Goal: Information Seeking & Learning: Find specific fact

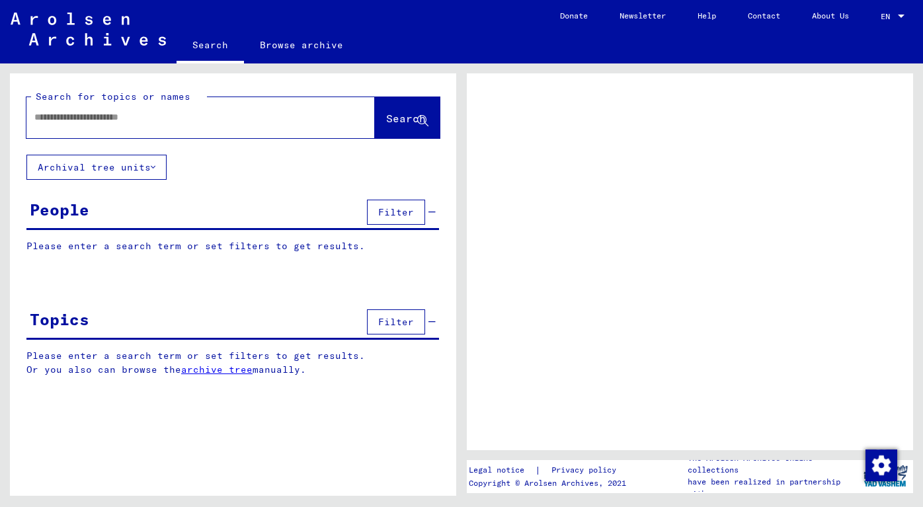
click at [128, 124] on input "text" at bounding box center [188, 117] width 309 height 14
type input "**"
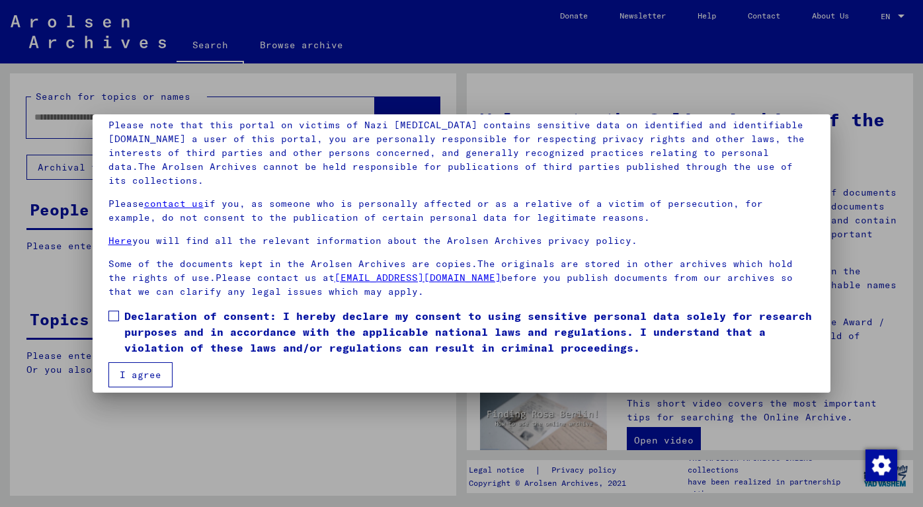
scroll to position [103, 0]
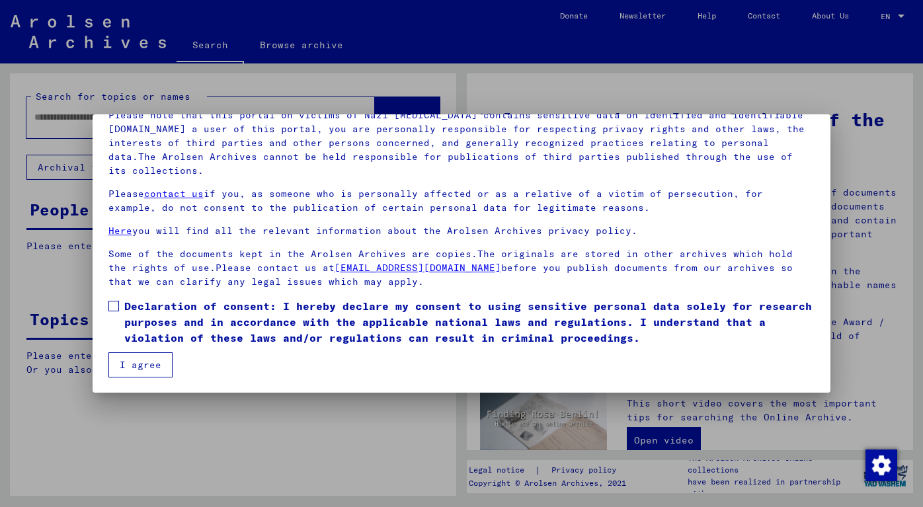
click at [114, 308] on span at bounding box center [113, 306] width 11 height 11
click at [130, 371] on button "I agree" at bounding box center [140, 365] width 64 height 25
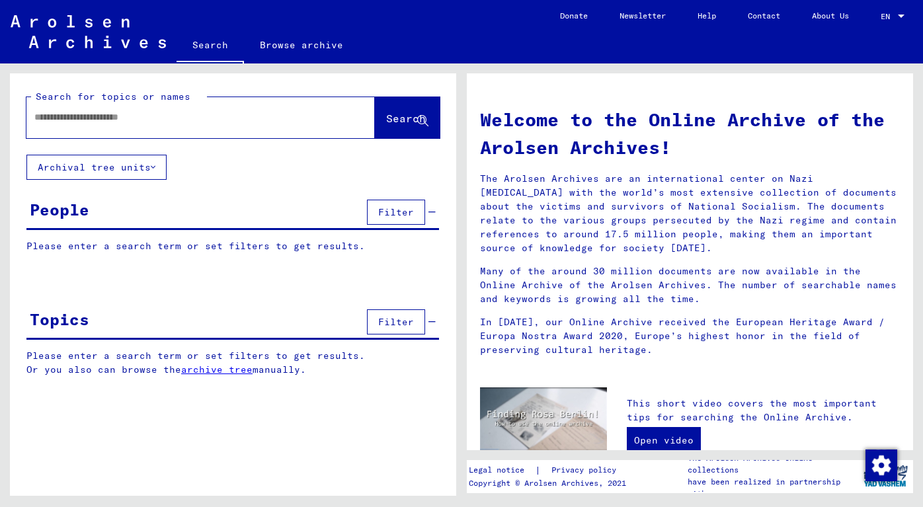
click at [74, 117] on input "text" at bounding box center [184, 117] width 301 height 14
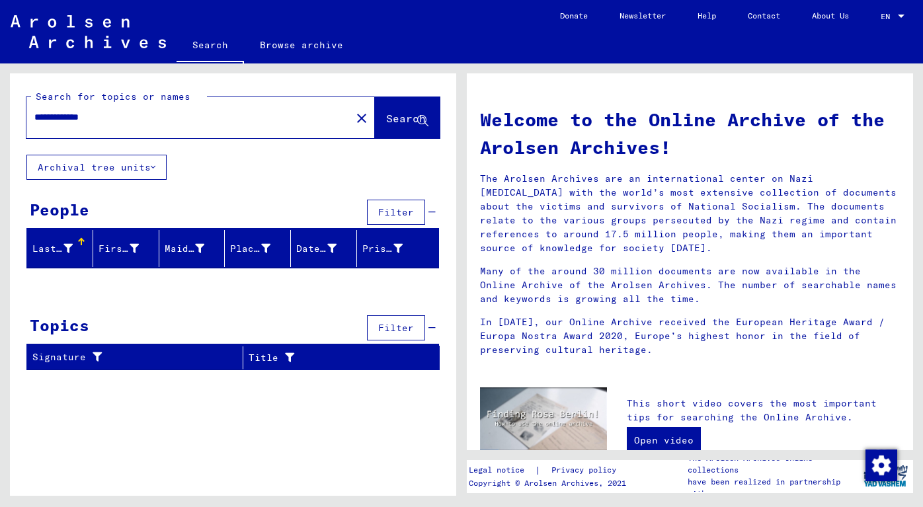
click at [90, 116] on input "**********" at bounding box center [184, 117] width 301 height 14
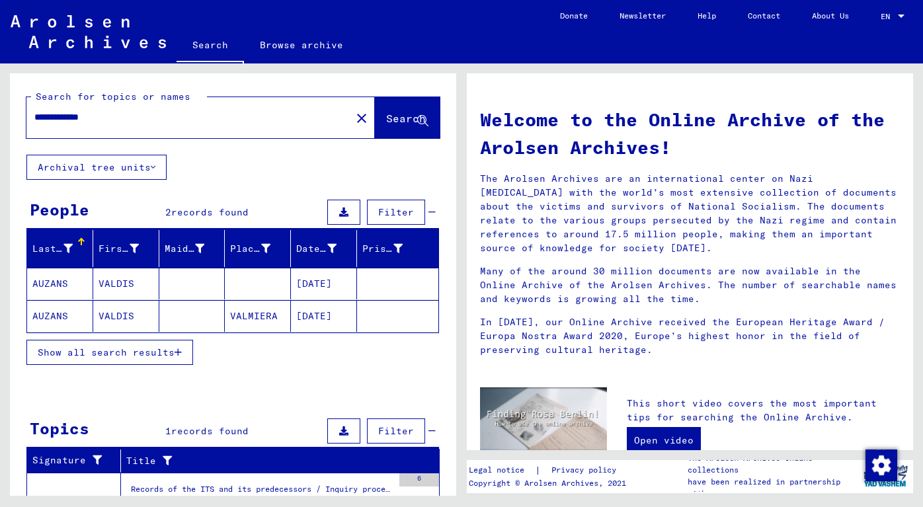
click at [182, 350] on icon "button" at bounding box center [178, 352] width 7 height 9
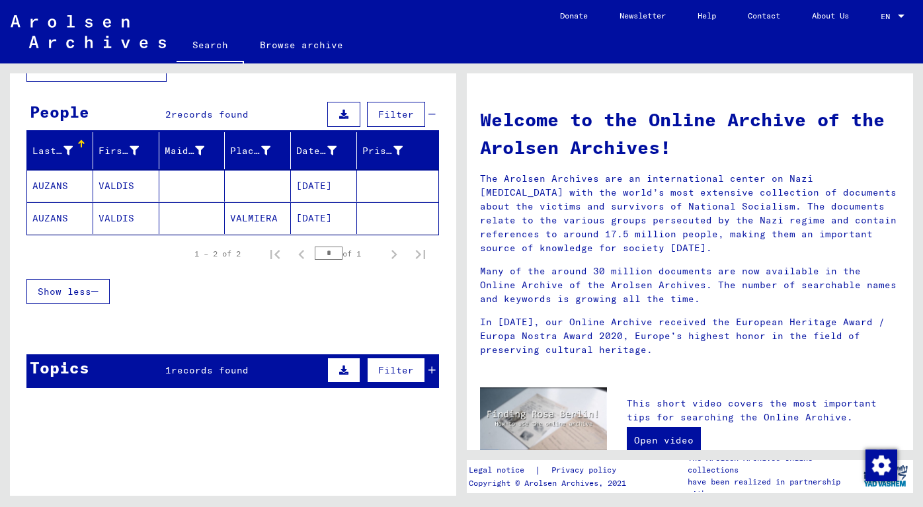
scroll to position [100, 0]
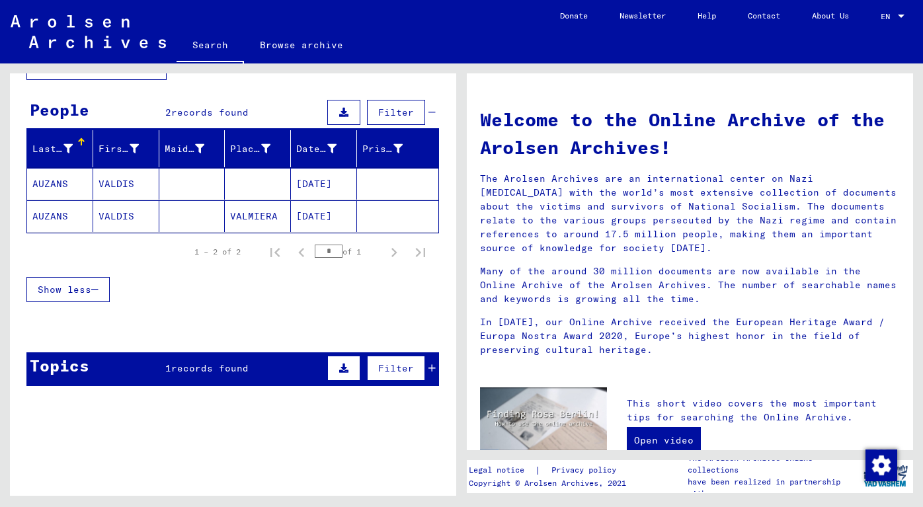
click at [180, 365] on span "records found" at bounding box center [209, 369] width 77 height 12
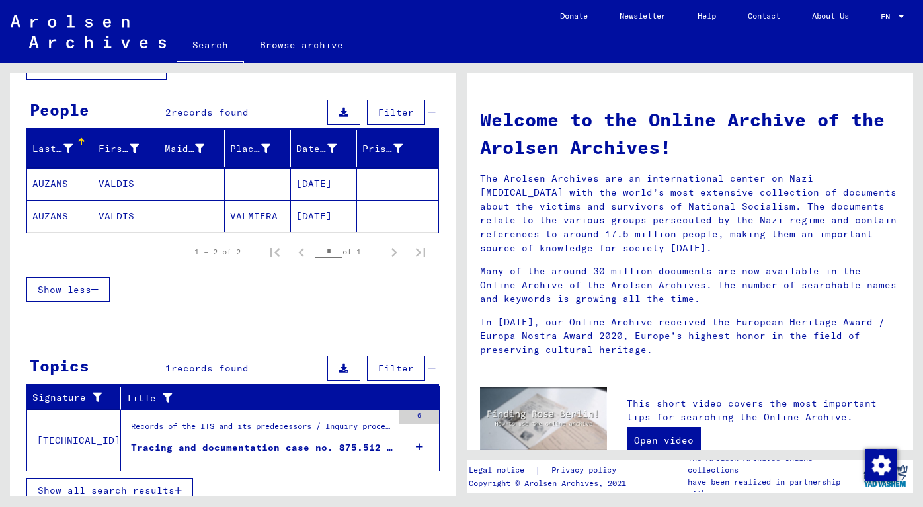
click at [318, 177] on mat-cell "[DATE]" at bounding box center [324, 184] width 66 height 32
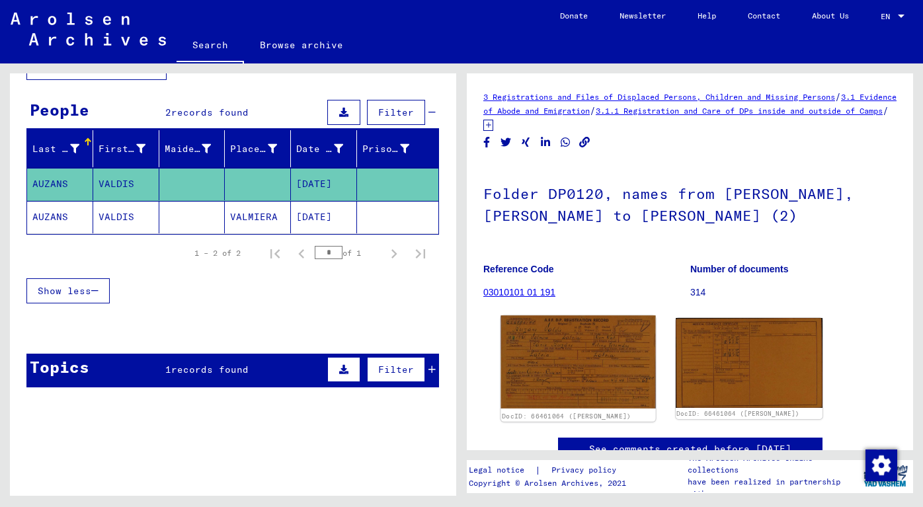
click at [605, 370] on img at bounding box center [578, 362] width 155 height 93
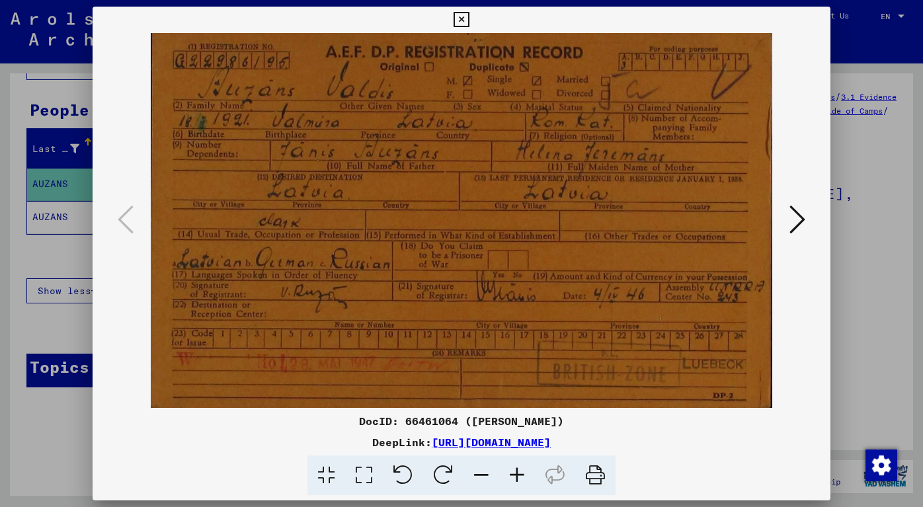
click at [458, 21] on icon at bounding box center [461, 20] width 15 height 16
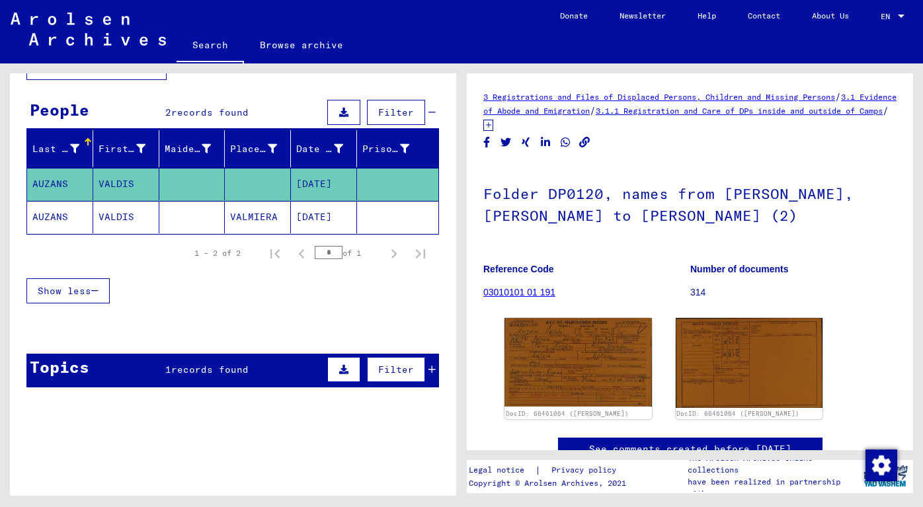
click at [235, 215] on mat-cell "VALMIERA" at bounding box center [258, 217] width 66 height 32
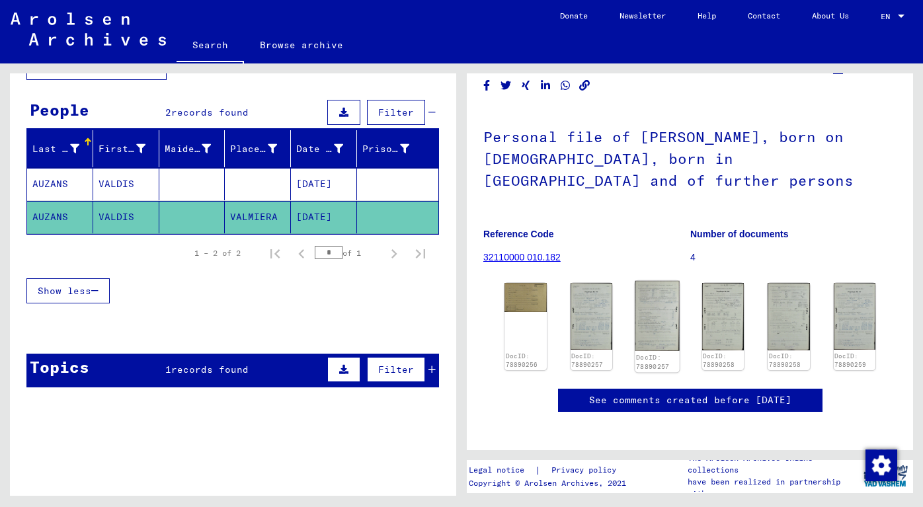
scroll to position [66, 0]
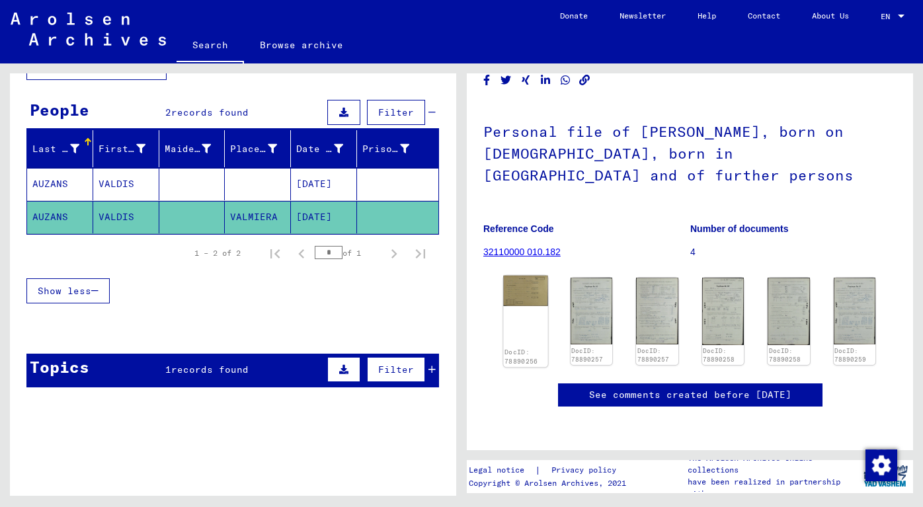
click at [527, 282] on img at bounding box center [525, 291] width 44 height 30
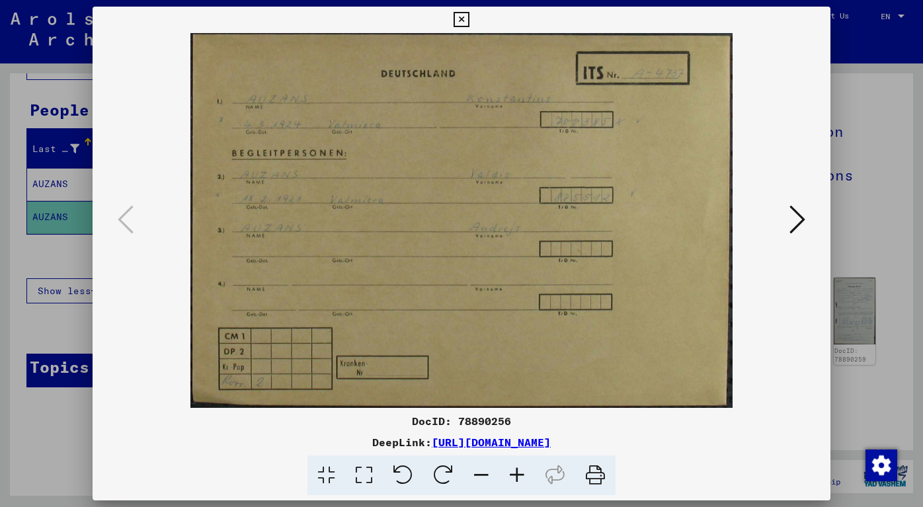
click at [803, 222] on icon at bounding box center [798, 220] width 16 height 32
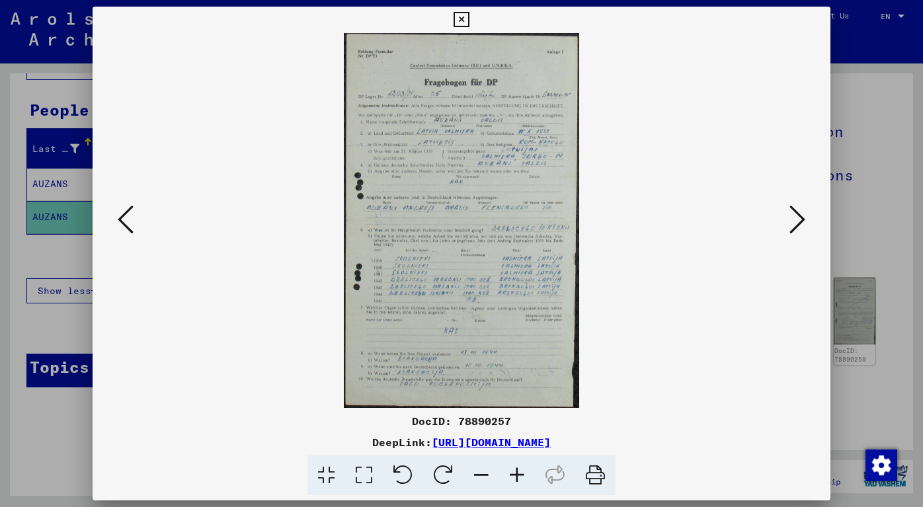
click at [536, 153] on img at bounding box center [462, 220] width 649 height 375
click at [521, 478] on icon at bounding box center [517, 476] width 36 height 40
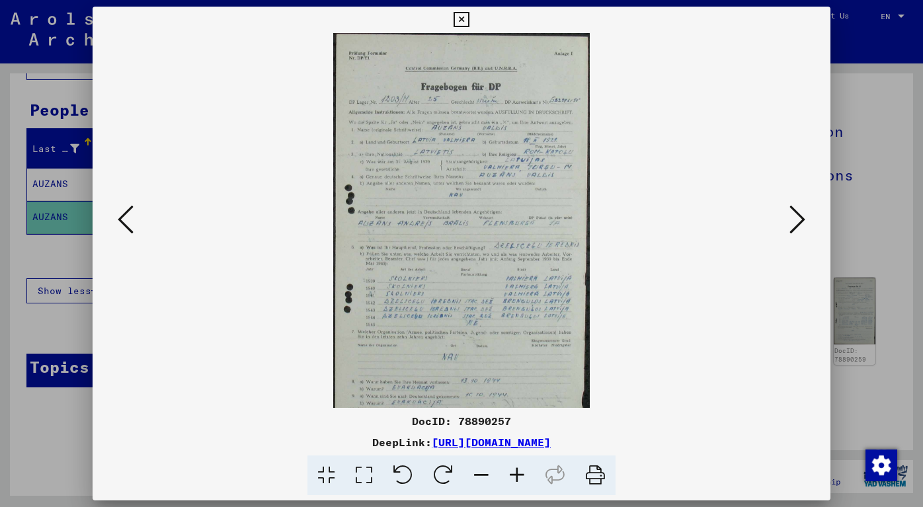
click at [521, 478] on icon at bounding box center [517, 476] width 36 height 40
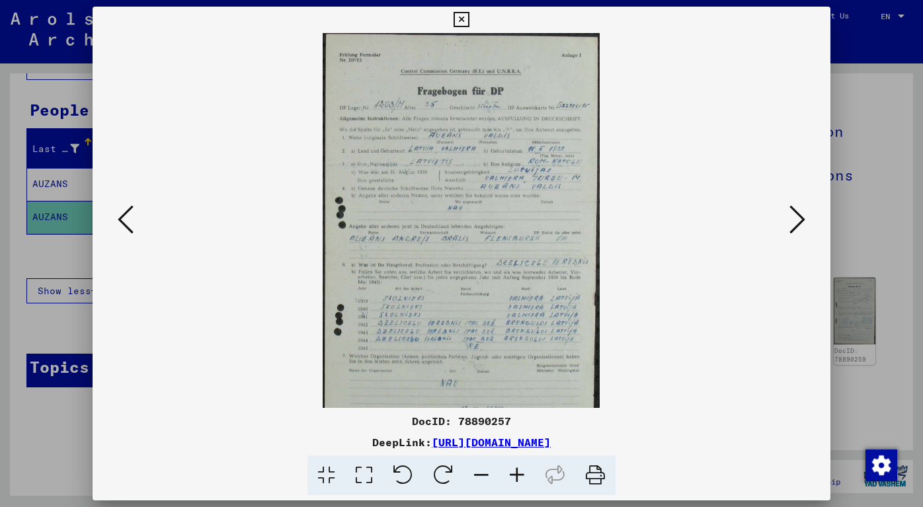
click at [521, 478] on icon at bounding box center [517, 476] width 36 height 40
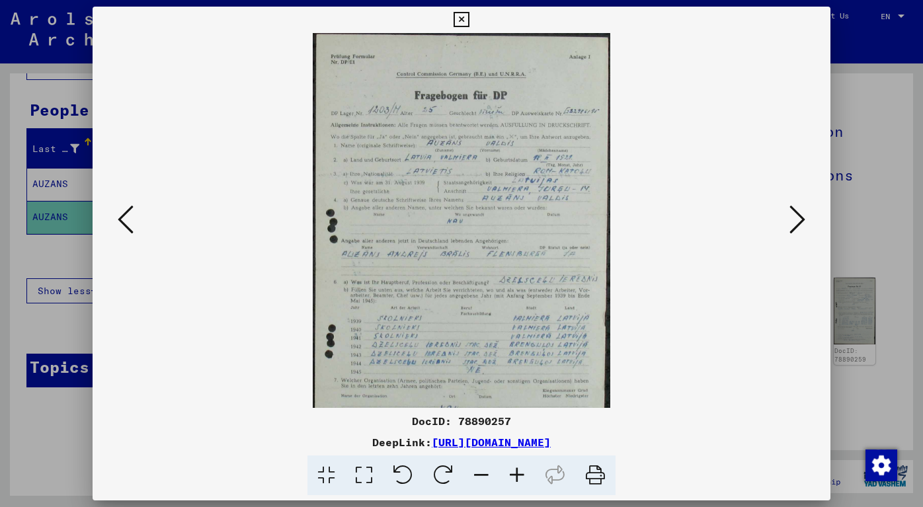
click at [521, 478] on icon at bounding box center [517, 476] width 36 height 40
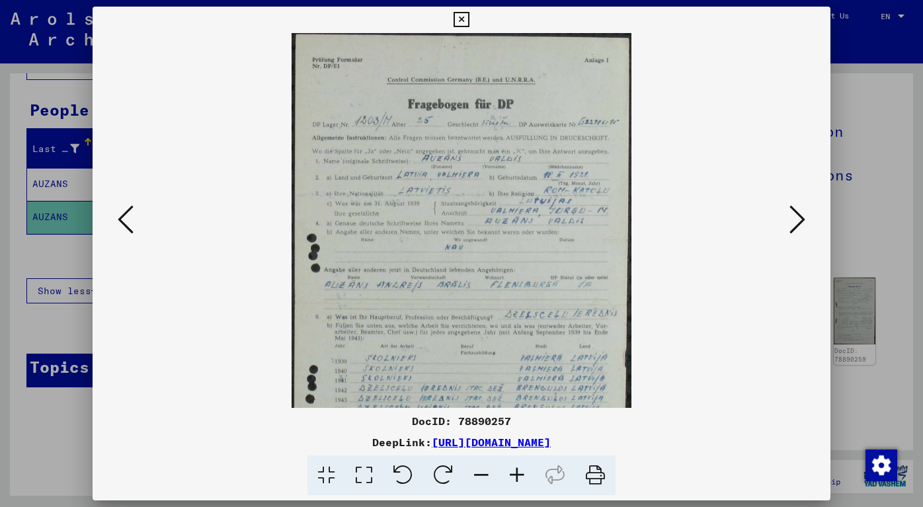
click at [521, 478] on icon at bounding box center [517, 476] width 36 height 40
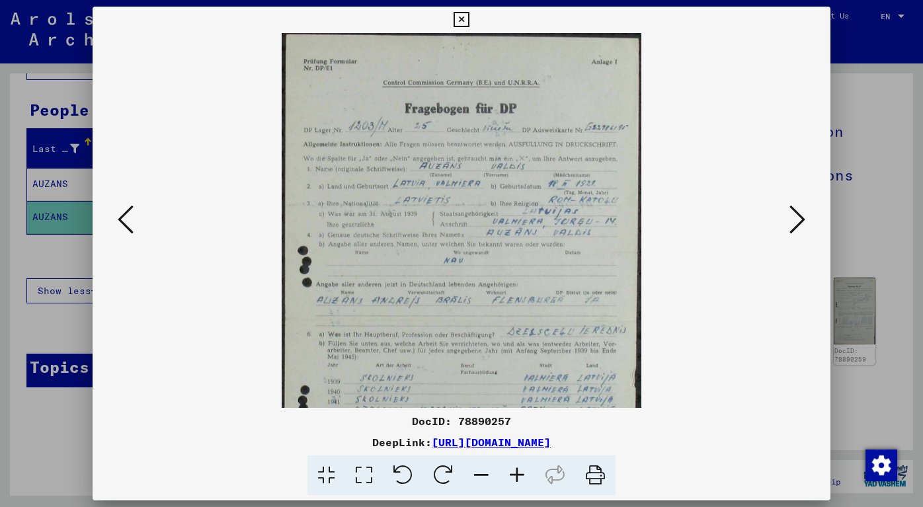
click at [521, 478] on icon at bounding box center [517, 476] width 36 height 40
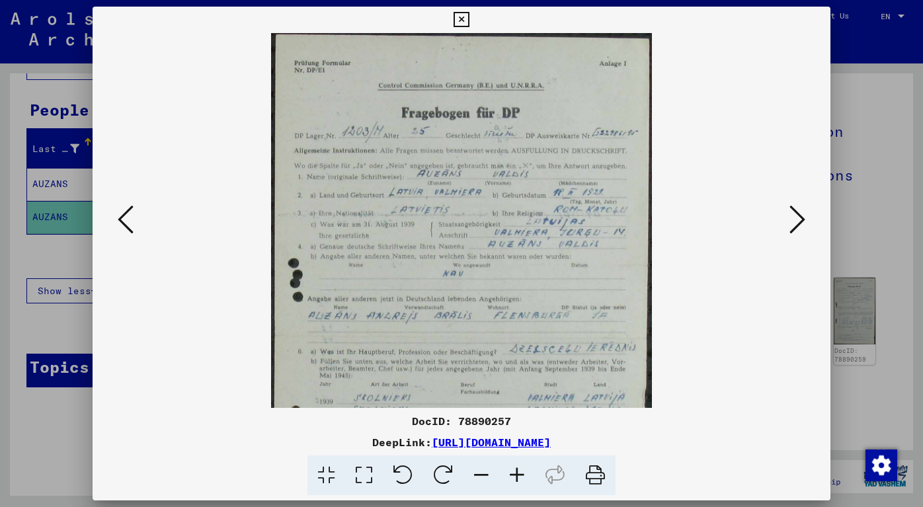
click at [521, 478] on icon at bounding box center [517, 476] width 36 height 40
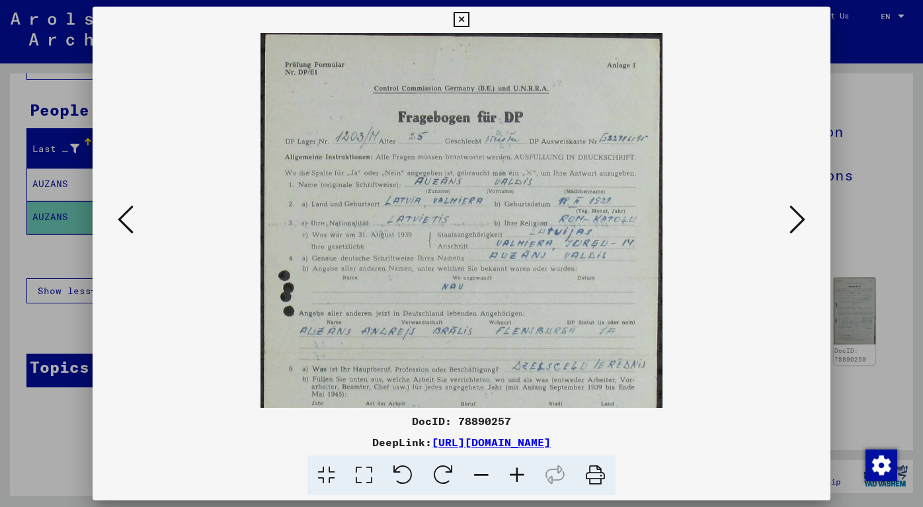
click at [521, 478] on icon at bounding box center [517, 476] width 36 height 40
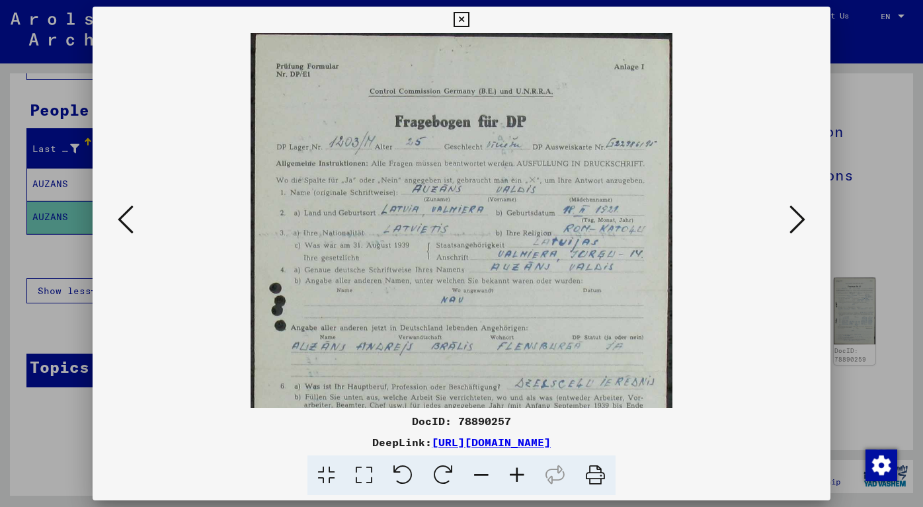
click at [521, 478] on icon at bounding box center [517, 476] width 36 height 40
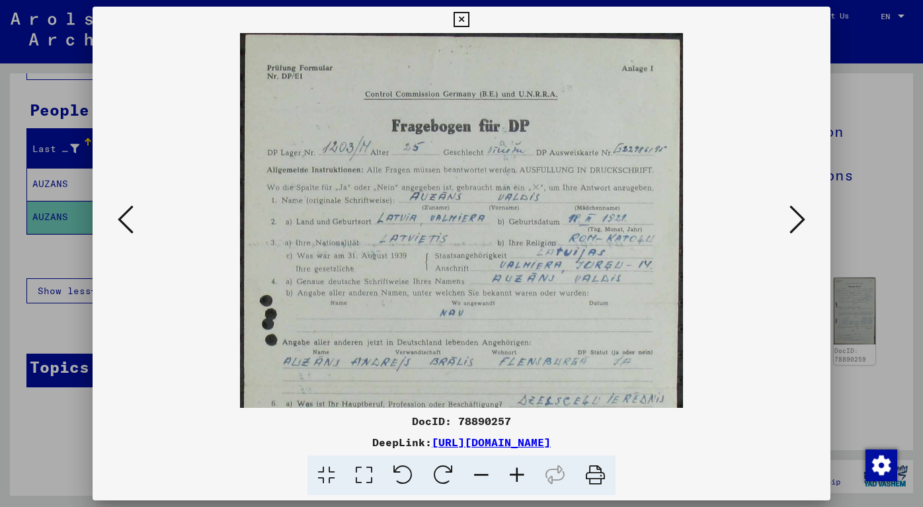
click at [521, 478] on icon at bounding box center [517, 476] width 36 height 40
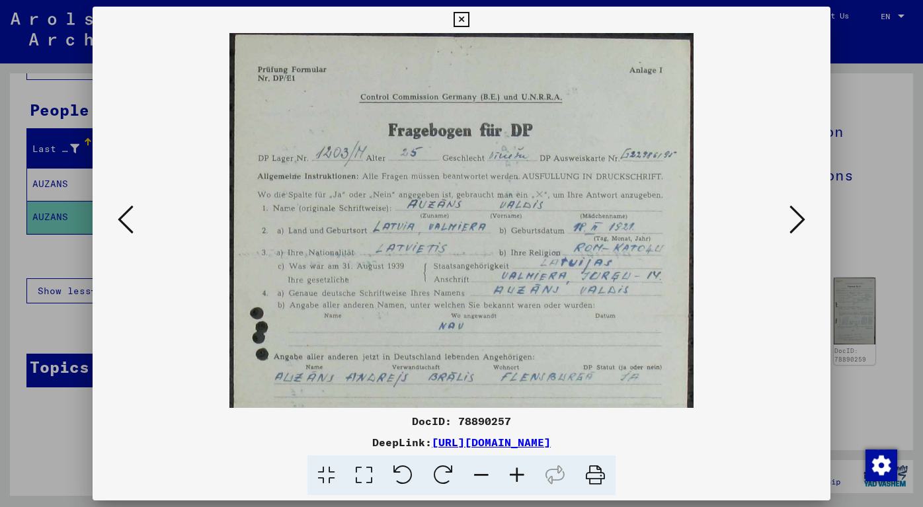
click at [521, 478] on icon at bounding box center [517, 476] width 36 height 40
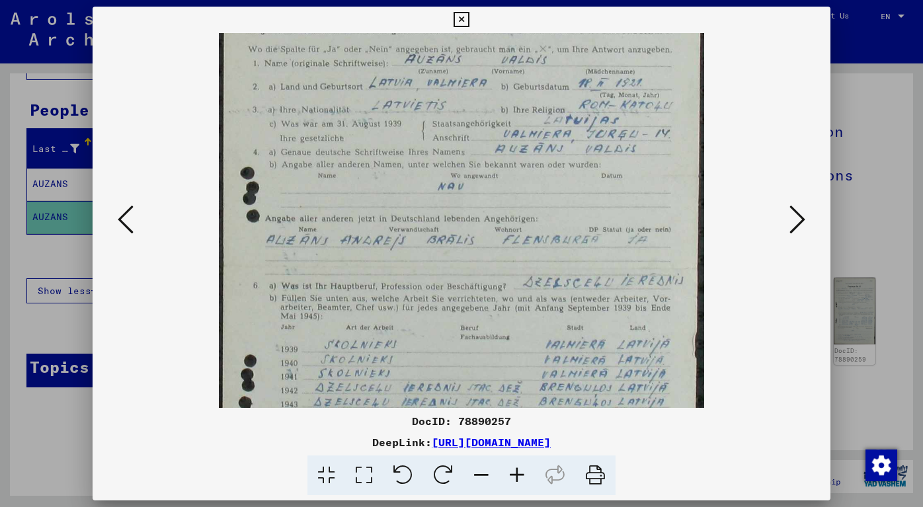
scroll to position [153, 0]
drag, startPoint x: 519, startPoint y: 365, endPoint x: 505, endPoint y: 216, distance: 150.2
click at [505, 216] on img at bounding box center [461, 266] width 485 height 772
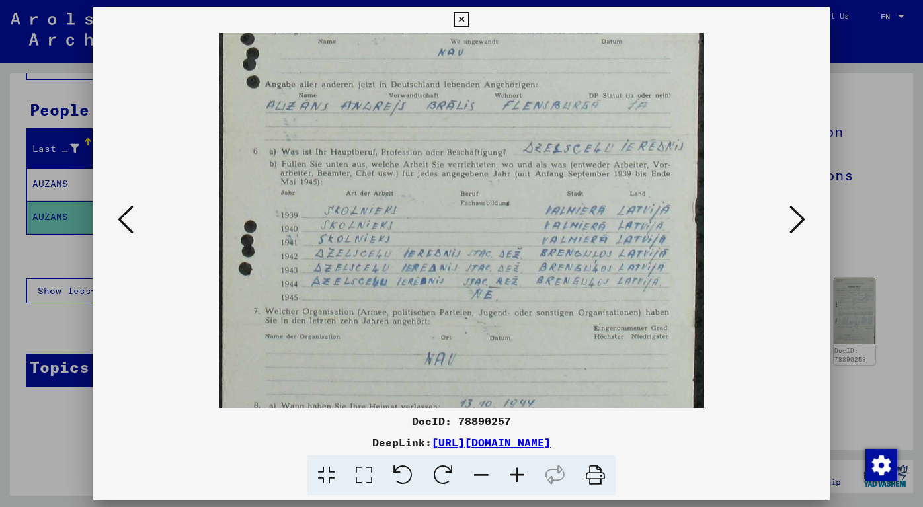
drag, startPoint x: 469, startPoint y: 355, endPoint x: 476, endPoint y: 230, distance: 124.6
click at [476, 230] on img at bounding box center [461, 132] width 485 height 772
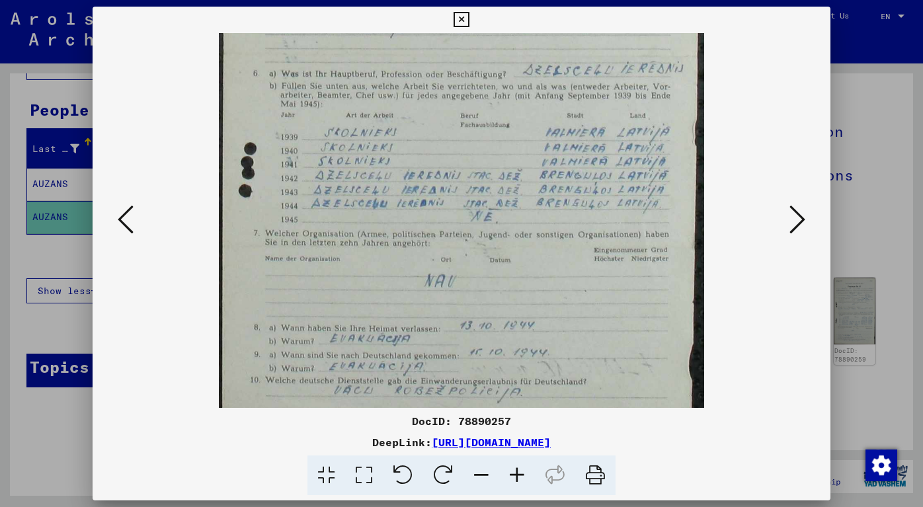
drag, startPoint x: 442, startPoint y: 320, endPoint x: 454, endPoint y: 243, distance: 77.8
click at [454, 243] on img at bounding box center [461, 54] width 485 height 772
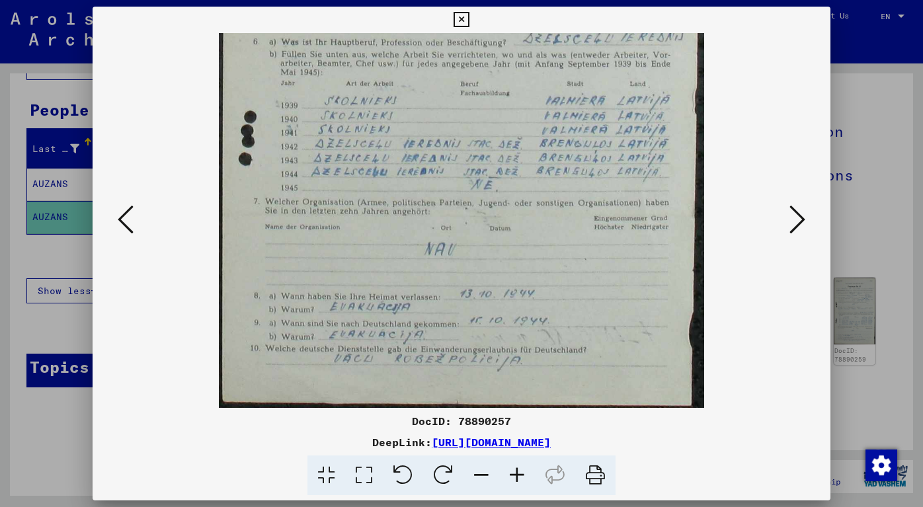
drag, startPoint x: 417, startPoint y: 321, endPoint x: 423, endPoint y: 261, distance: 60.6
click at [423, 261] on img at bounding box center [461, 22] width 485 height 772
click at [796, 209] on icon at bounding box center [798, 220] width 16 height 32
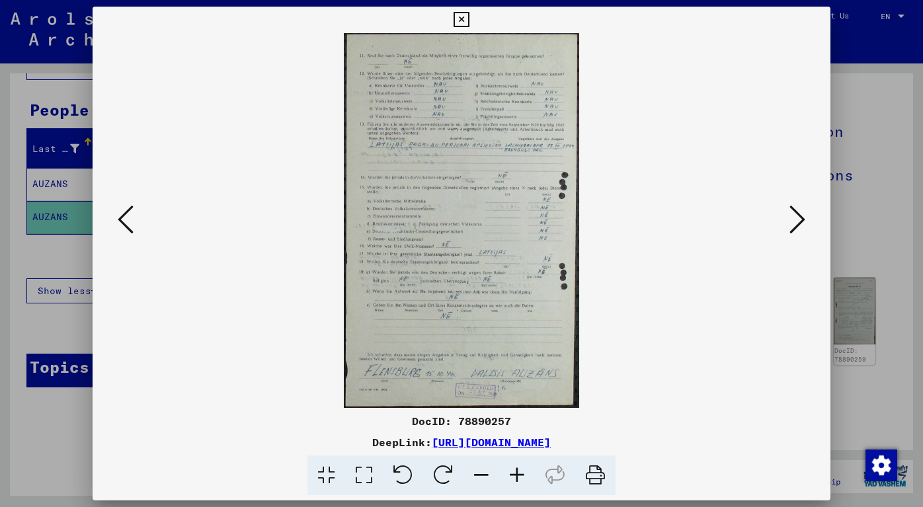
click at [505, 466] on icon at bounding box center [517, 476] width 36 height 40
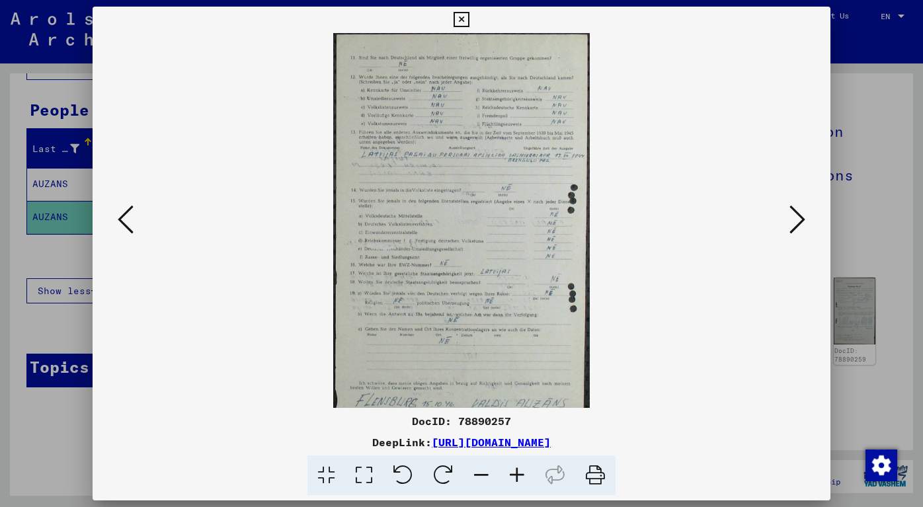
click at [505, 466] on icon at bounding box center [517, 476] width 36 height 40
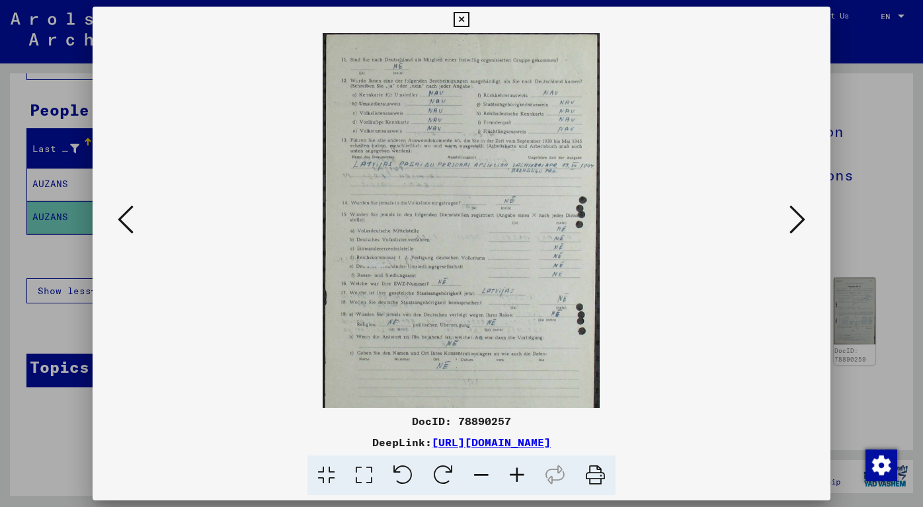
click at [506, 466] on icon at bounding box center [517, 476] width 36 height 40
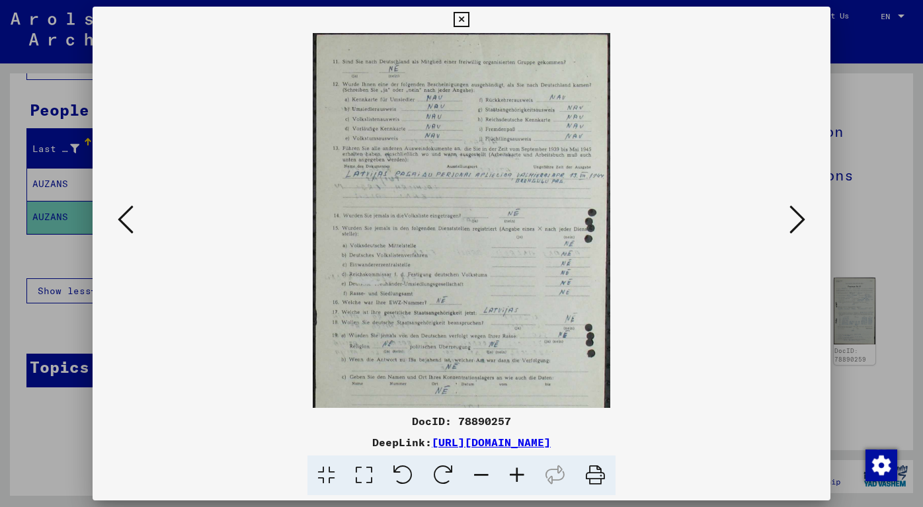
click at [506, 465] on icon at bounding box center [517, 476] width 36 height 40
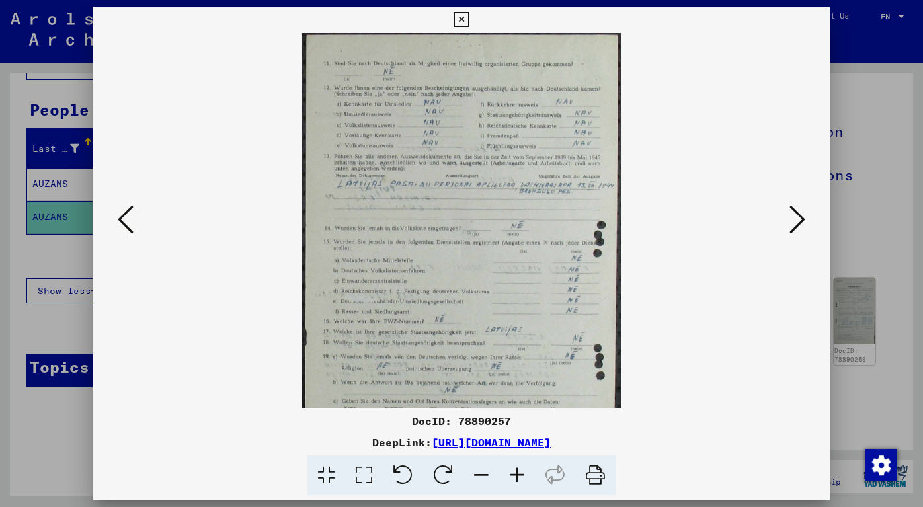
click at [506, 465] on icon at bounding box center [517, 476] width 36 height 40
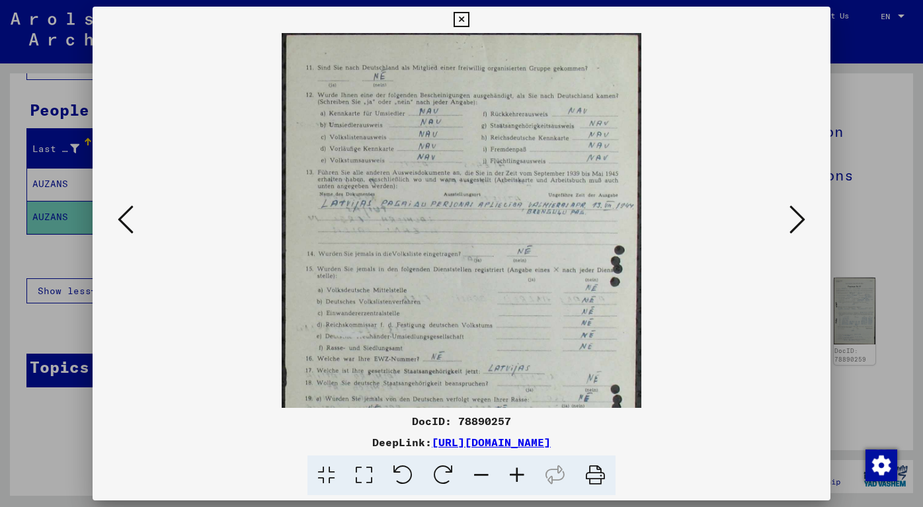
click at [506, 465] on icon at bounding box center [517, 476] width 36 height 40
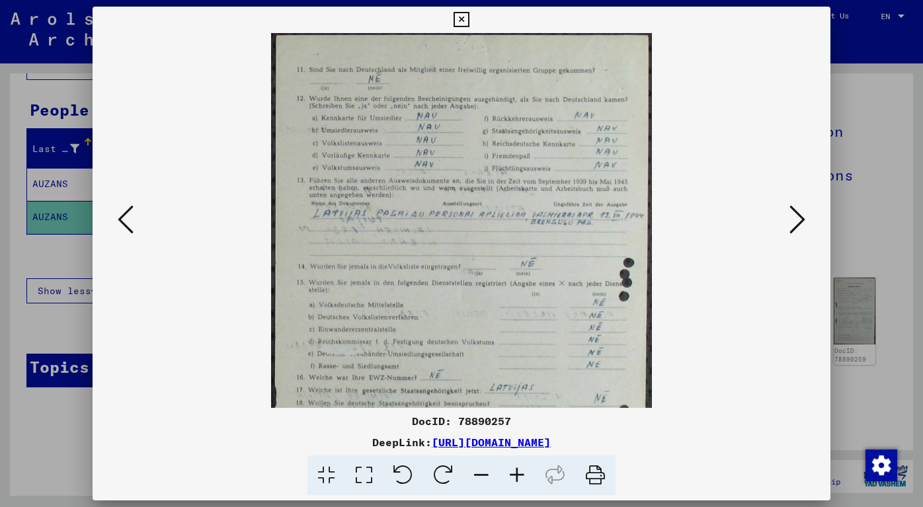
click at [507, 465] on icon at bounding box center [517, 476] width 36 height 40
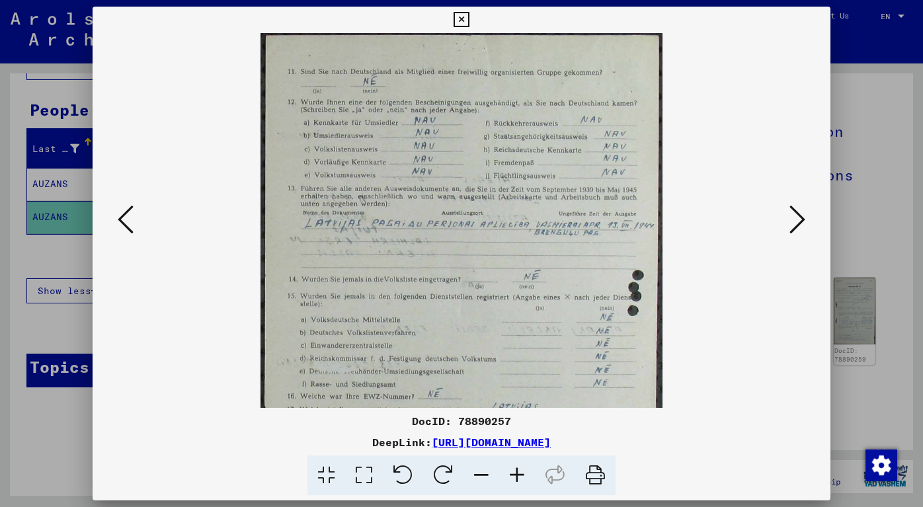
click at [507, 465] on icon at bounding box center [517, 476] width 36 height 40
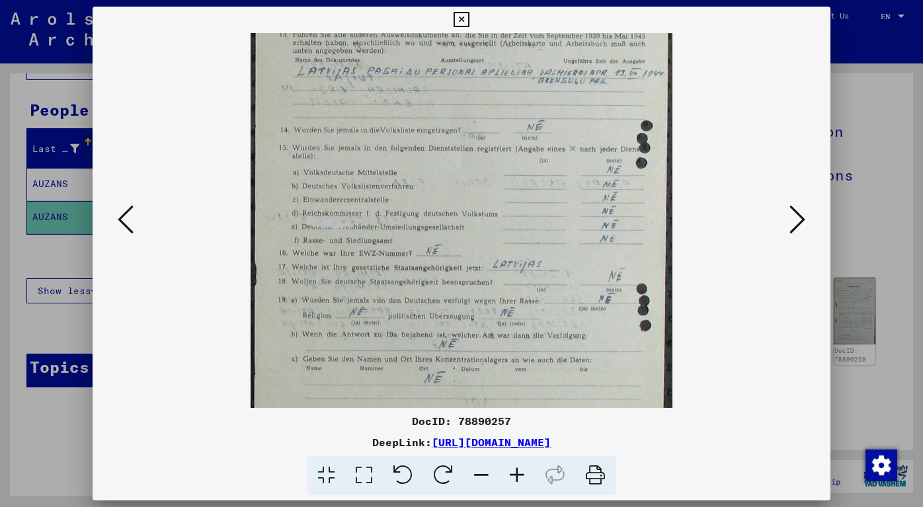
scroll to position [163, 0]
drag, startPoint x: 492, startPoint y: 392, endPoint x: 491, endPoint y: 233, distance: 159.4
click at [491, 233] on img at bounding box center [462, 206] width 423 height 673
click at [799, 218] on icon at bounding box center [798, 220] width 16 height 32
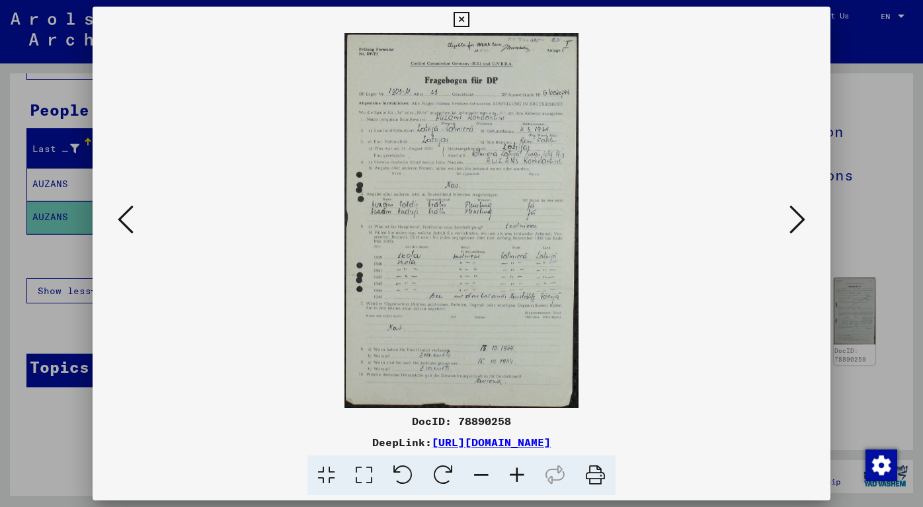
click at [522, 470] on icon at bounding box center [517, 476] width 36 height 40
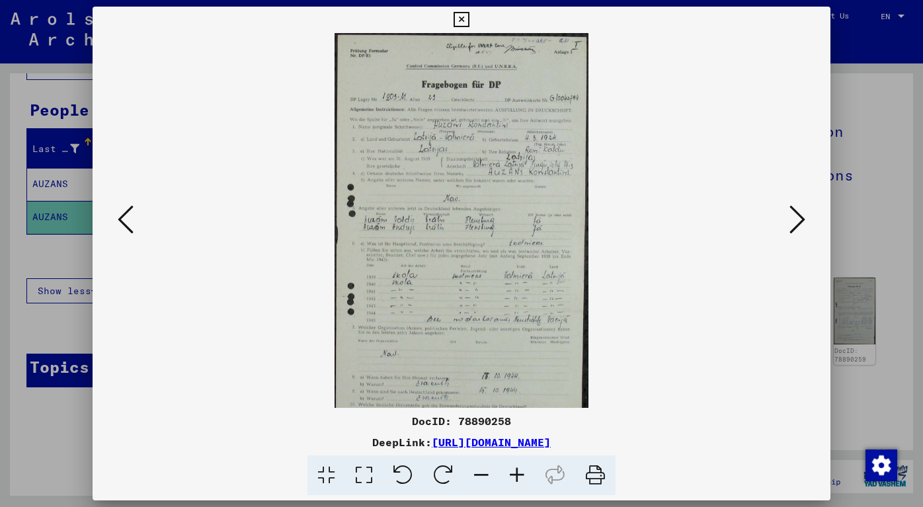
click at [522, 470] on icon at bounding box center [517, 476] width 36 height 40
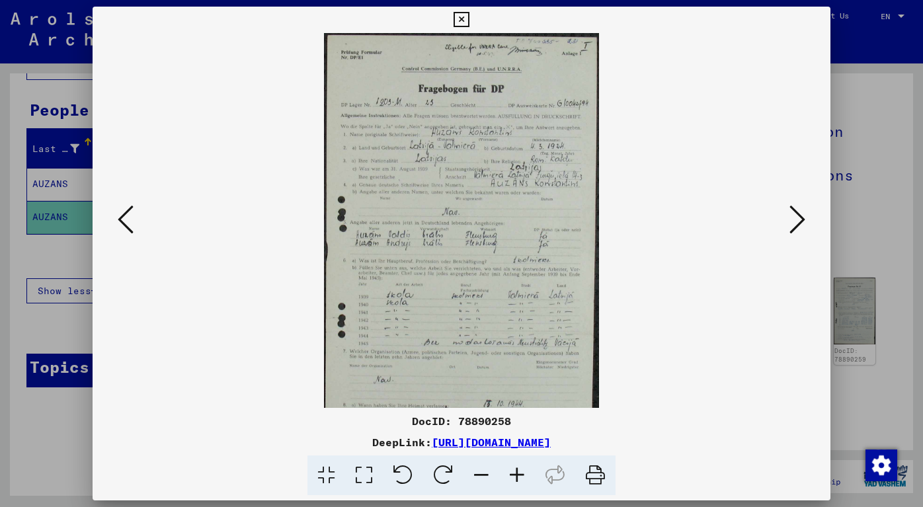
click at [522, 470] on icon at bounding box center [517, 476] width 36 height 40
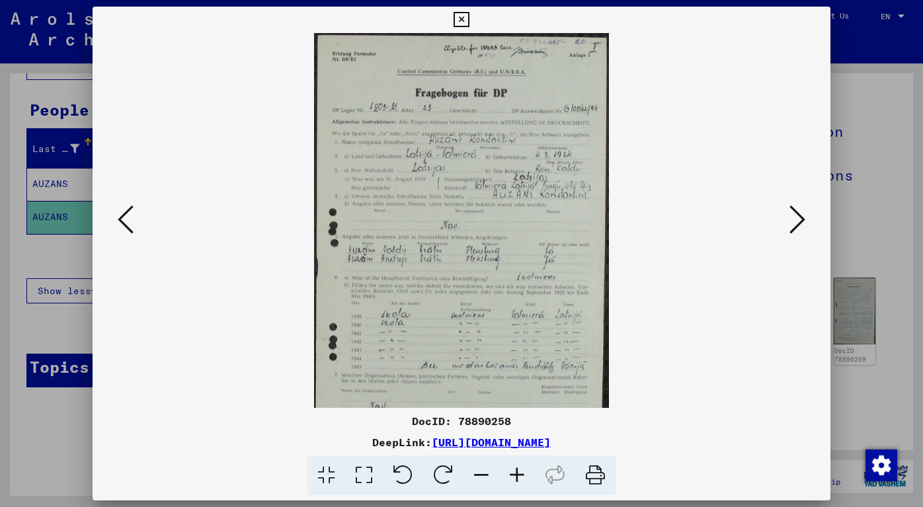
click at [522, 470] on icon at bounding box center [517, 476] width 36 height 40
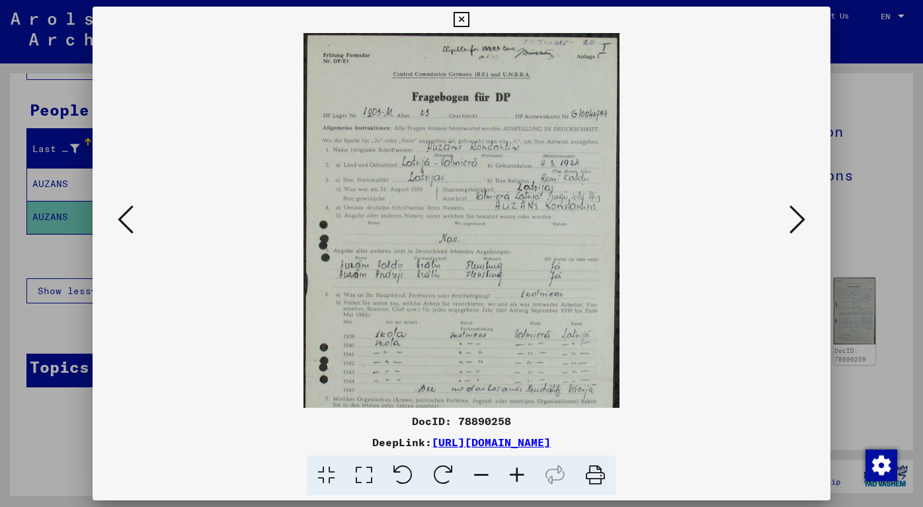
click at [522, 470] on icon at bounding box center [517, 476] width 36 height 40
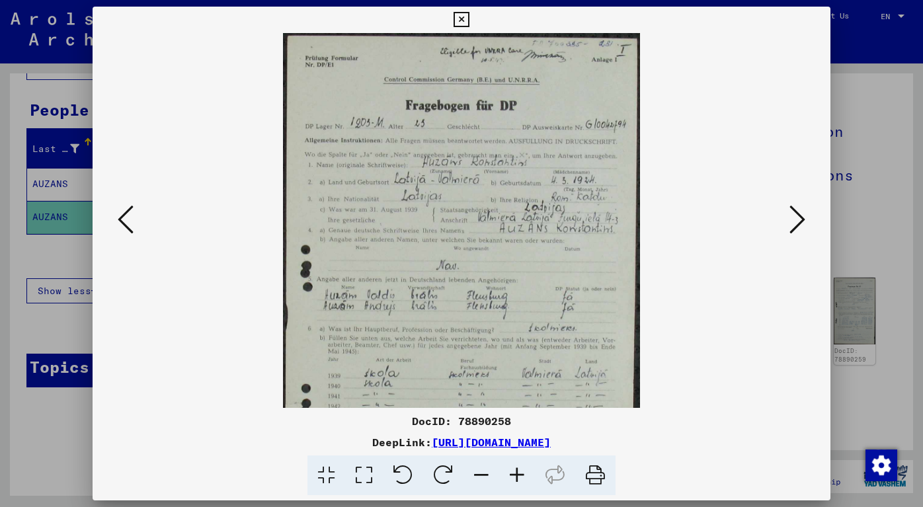
click at [522, 470] on icon at bounding box center [517, 476] width 36 height 40
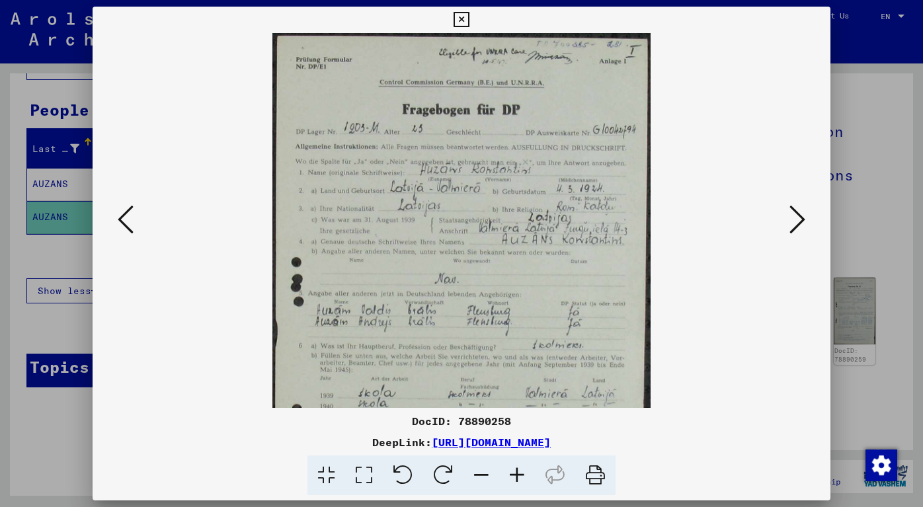
click at [522, 470] on icon at bounding box center [517, 476] width 36 height 40
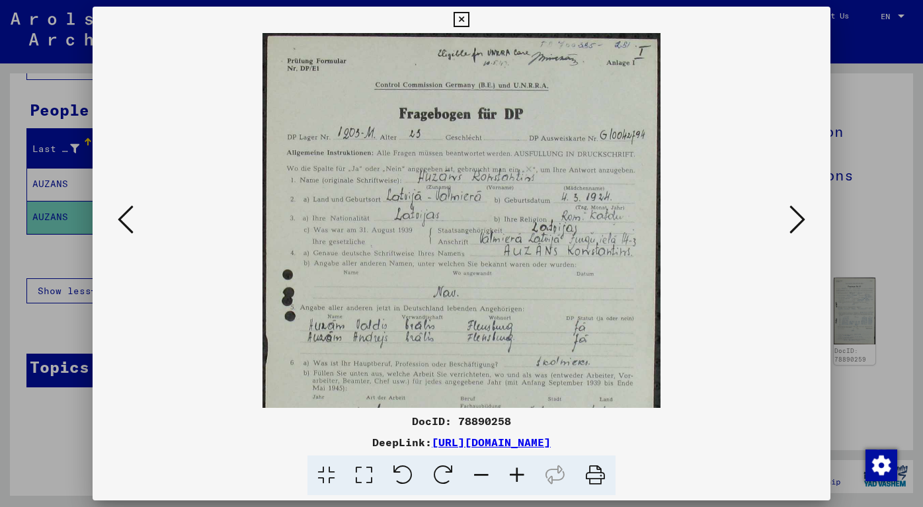
click at [522, 470] on icon at bounding box center [517, 476] width 36 height 40
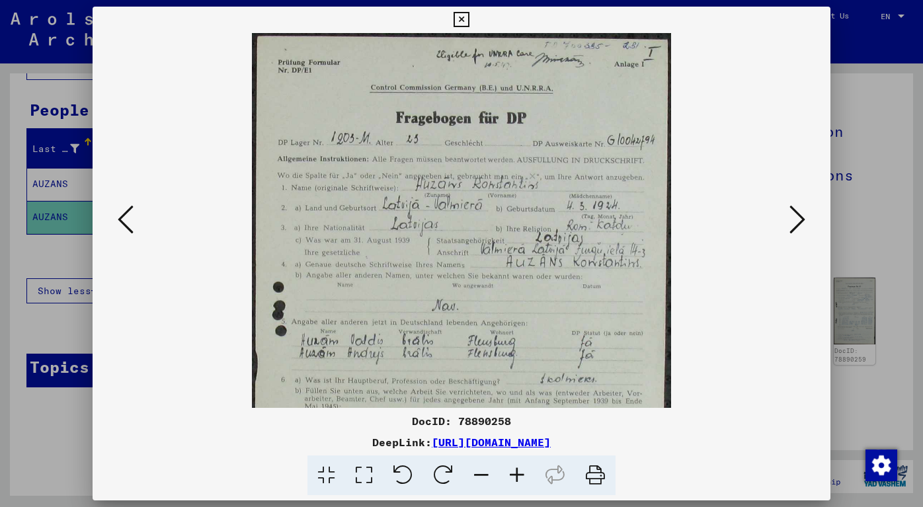
click at [521, 470] on icon at bounding box center [517, 476] width 36 height 40
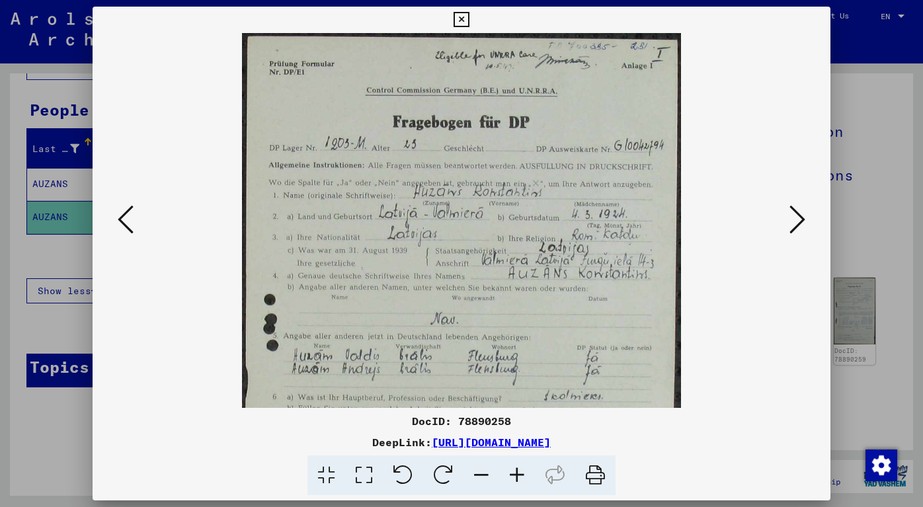
click at [521, 470] on icon at bounding box center [517, 476] width 36 height 40
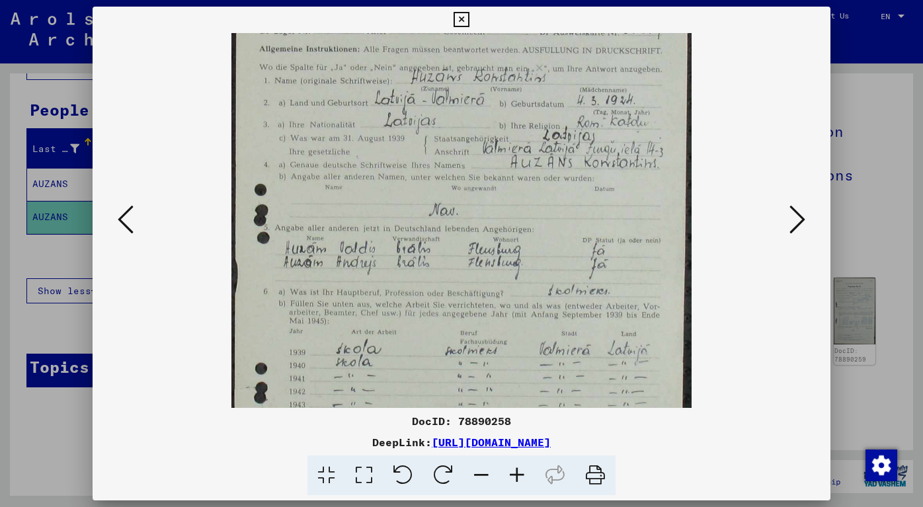
scroll to position [125, 0]
drag, startPoint x: 541, startPoint y: 378, endPoint x: 566, endPoint y: 255, distance: 124.9
click at [566, 255] on img at bounding box center [462, 277] width 460 height 739
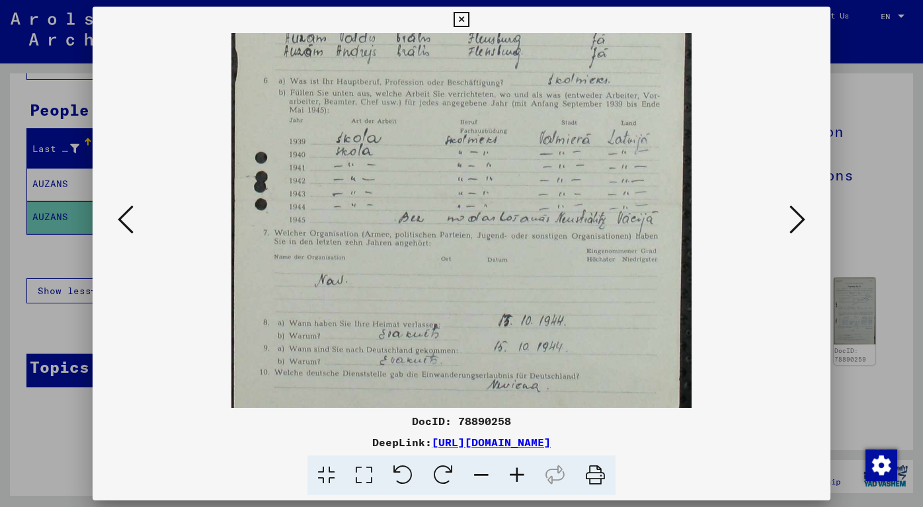
scroll to position [335, 0]
drag, startPoint x: 468, startPoint y: 349, endPoint x: 504, endPoint y: 142, distance: 209.5
click at [504, 142] on img at bounding box center [462, 67] width 460 height 739
click at [796, 211] on icon at bounding box center [798, 220] width 16 height 32
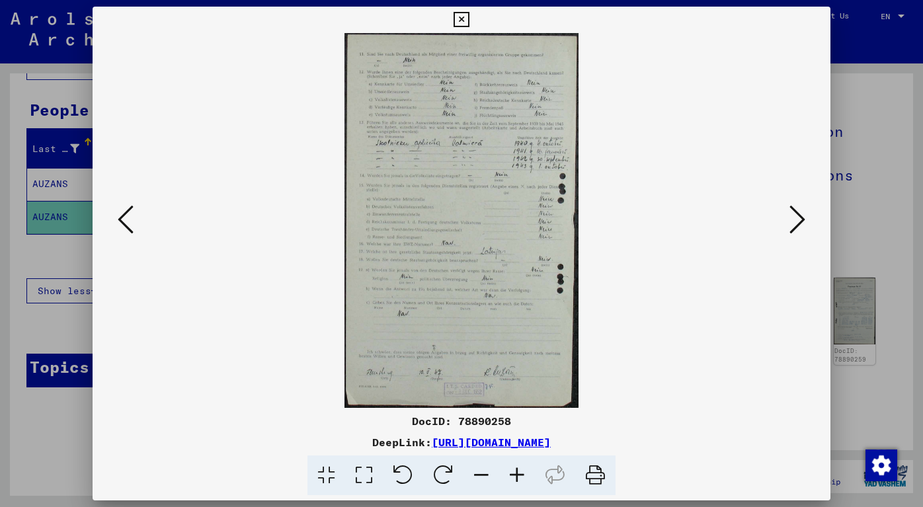
click at [517, 470] on icon at bounding box center [517, 476] width 36 height 40
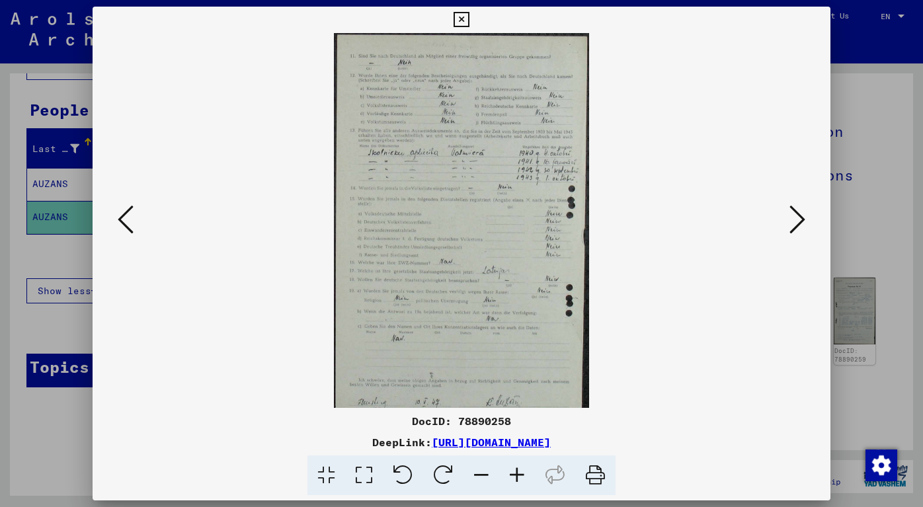
click at [517, 470] on icon at bounding box center [517, 476] width 36 height 40
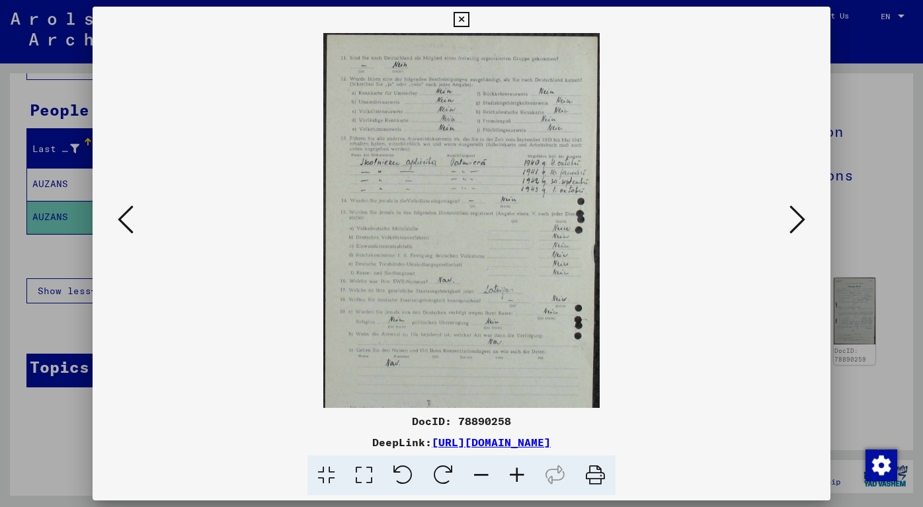
click at [517, 469] on icon at bounding box center [517, 476] width 36 height 40
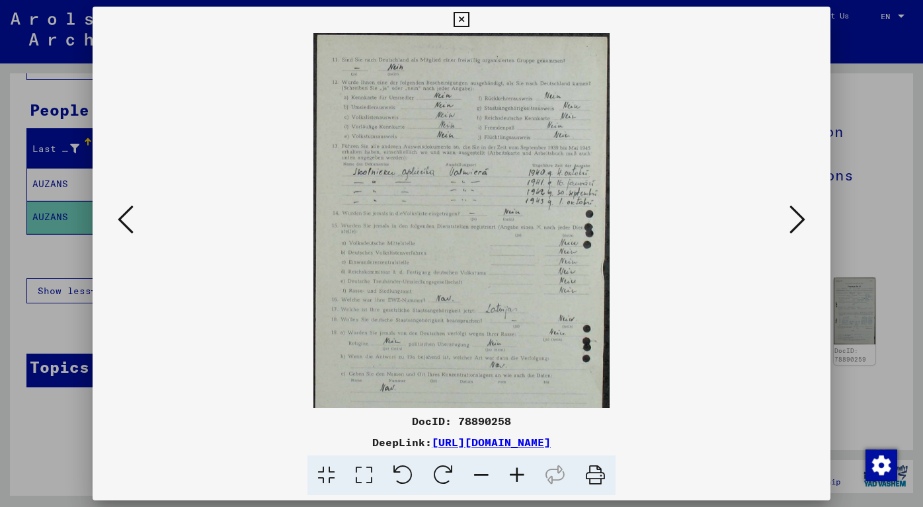
click at [517, 469] on icon at bounding box center [517, 476] width 36 height 40
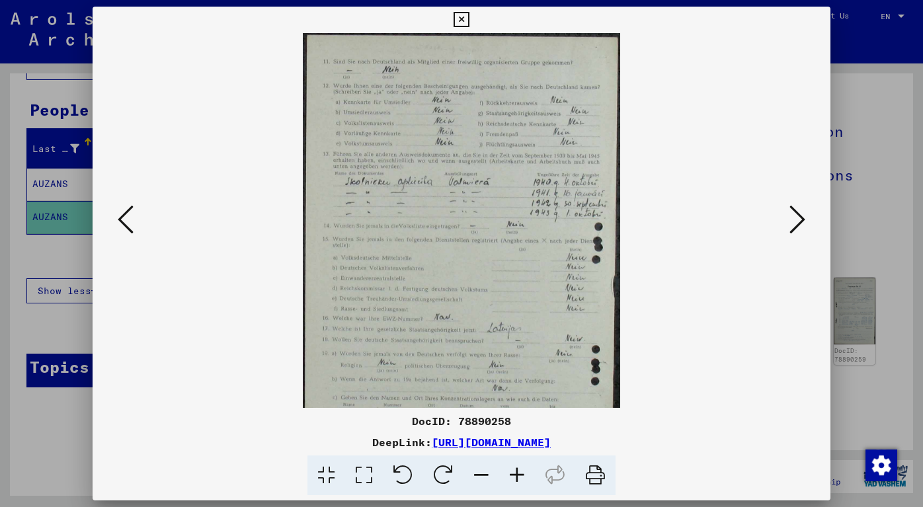
click at [517, 469] on icon at bounding box center [517, 476] width 36 height 40
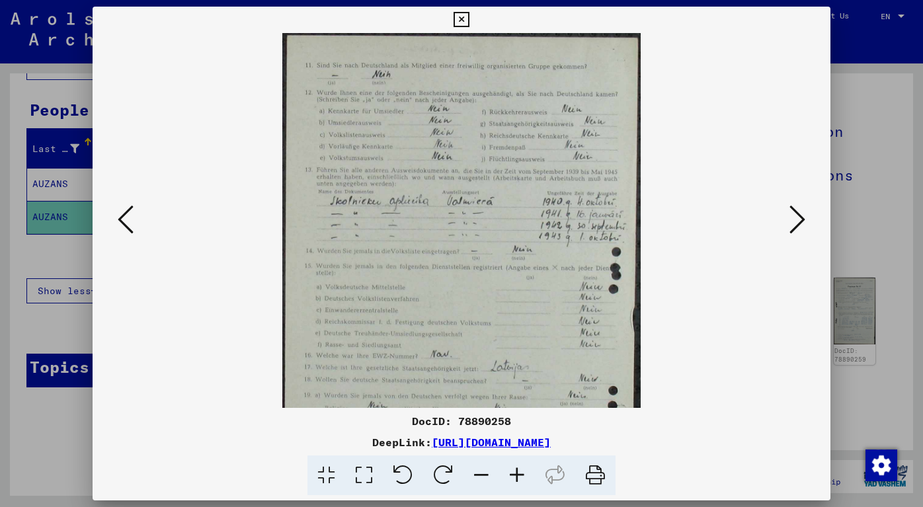
click at [517, 469] on icon at bounding box center [517, 476] width 36 height 40
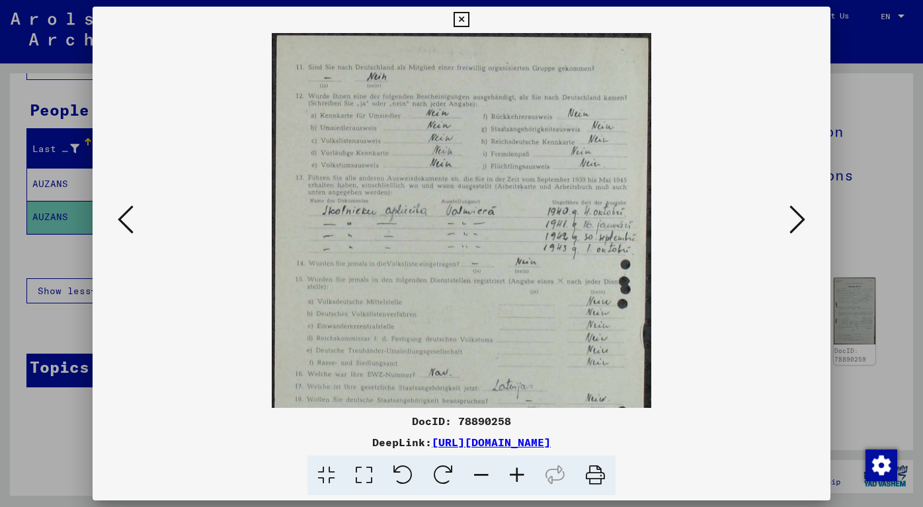
click at [517, 469] on icon at bounding box center [517, 476] width 36 height 40
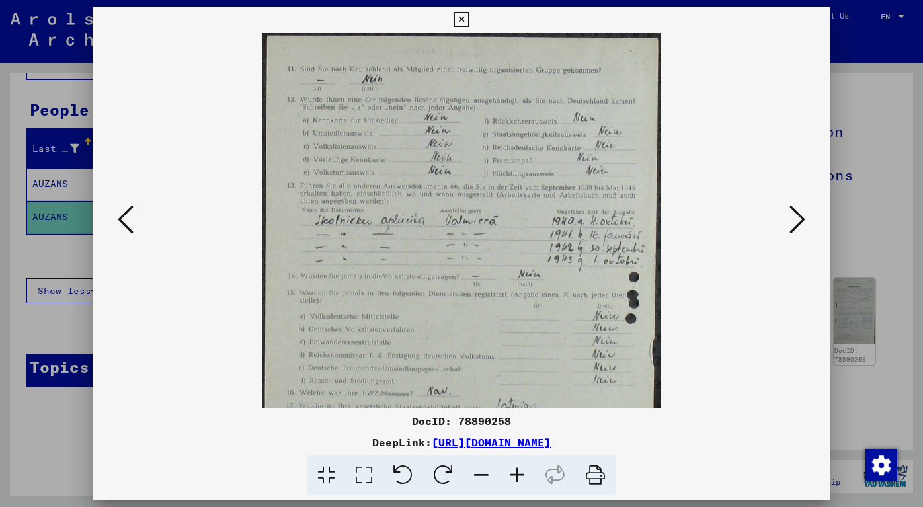
click at [517, 469] on icon at bounding box center [517, 476] width 36 height 40
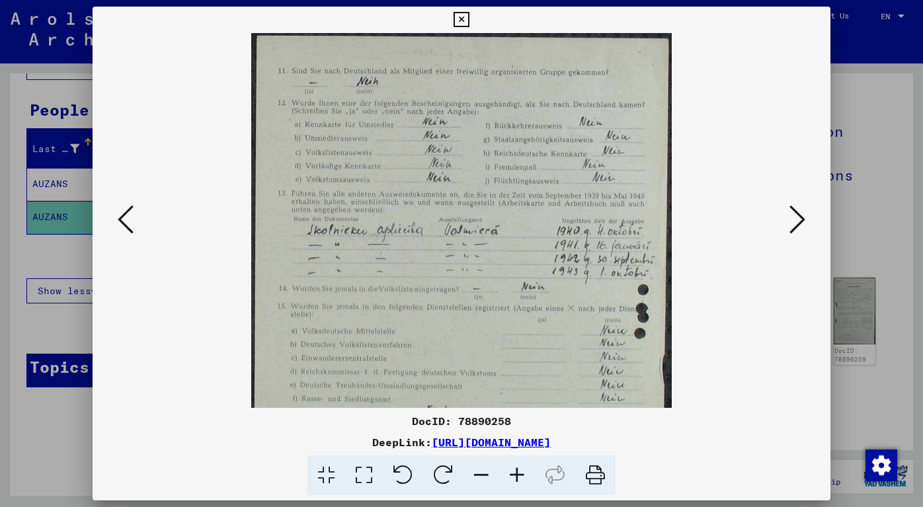
click at [517, 469] on icon at bounding box center [517, 476] width 36 height 40
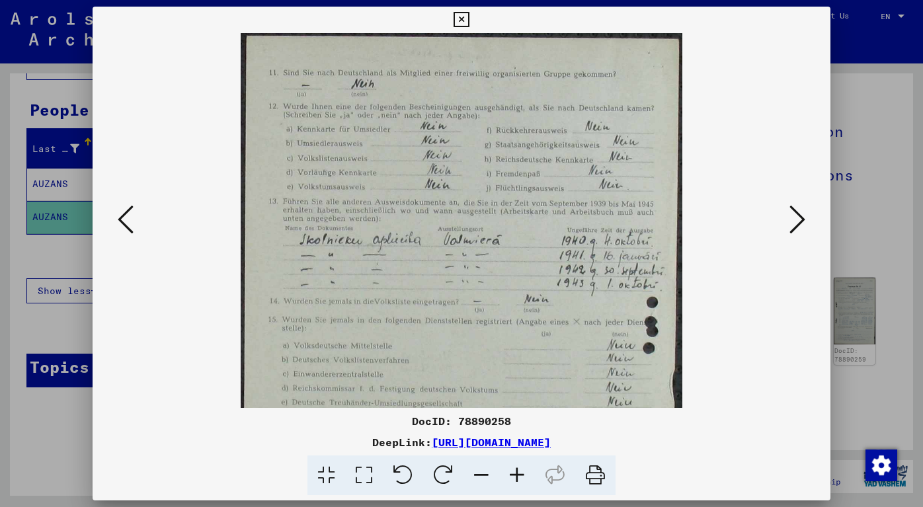
click at [517, 469] on icon at bounding box center [517, 476] width 36 height 40
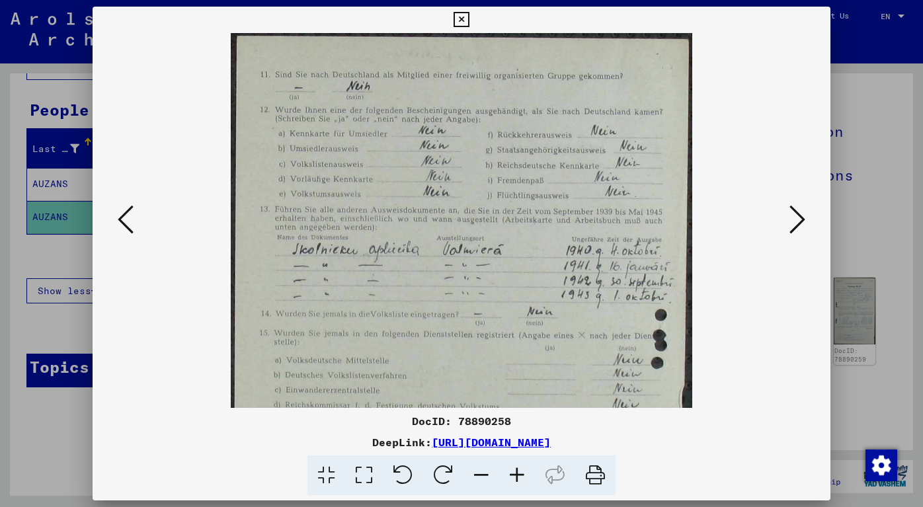
click at [517, 469] on icon at bounding box center [517, 476] width 36 height 40
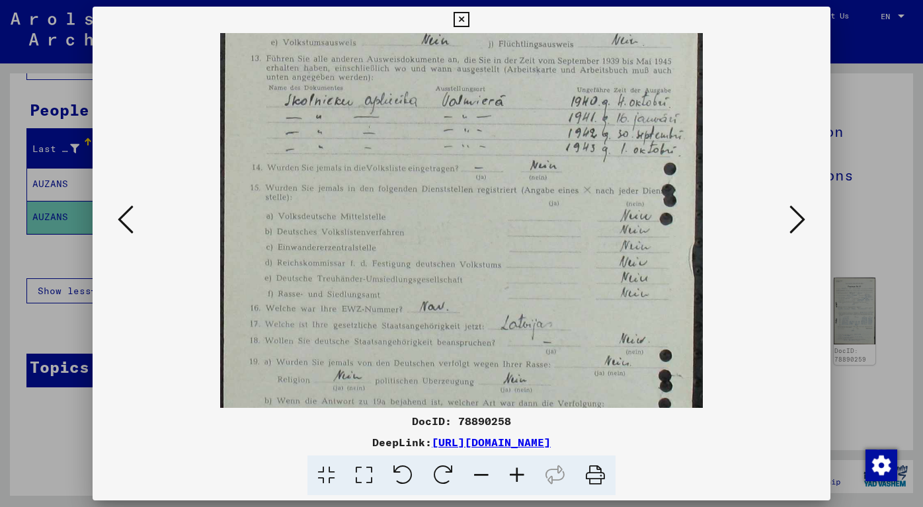
scroll to position [249, 0]
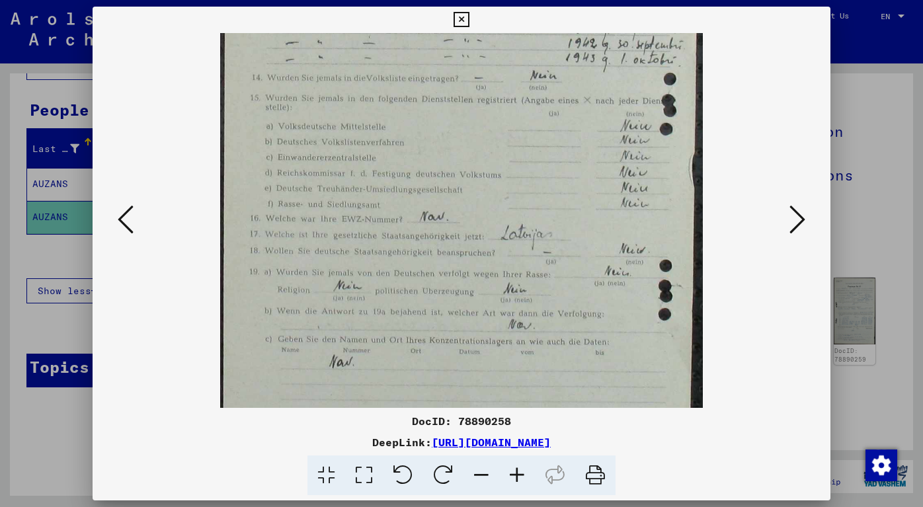
drag, startPoint x: 513, startPoint y: 386, endPoint x: 527, endPoint y: 163, distance: 223.3
click at [534, 138] on img at bounding box center [461, 170] width 483 height 772
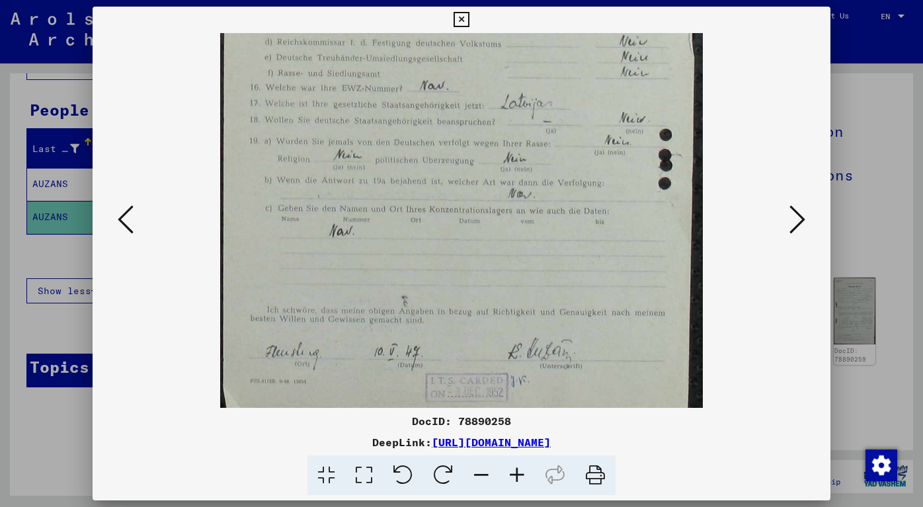
scroll to position [397, 0]
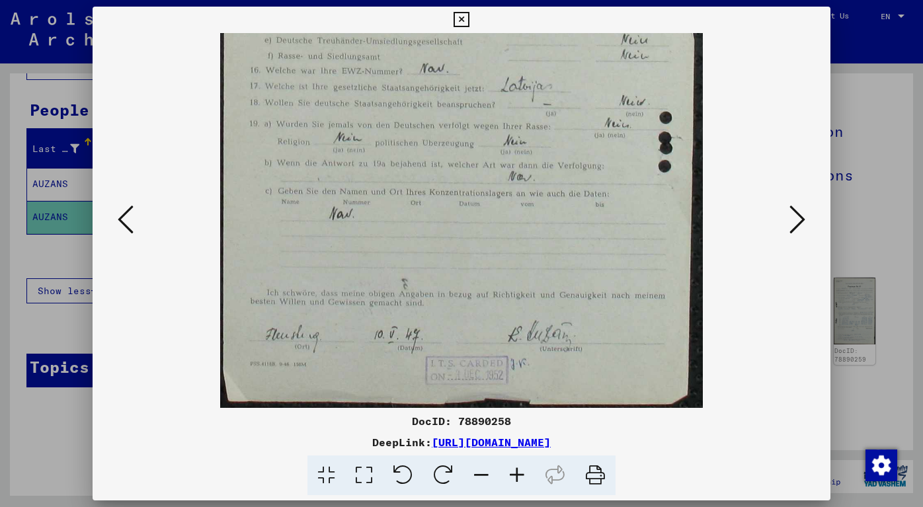
drag, startPoint x: 499, startPoint y: 300, endPoint x: 519, endPoint y: 123, distance: 178.4
click at [519, 125] on img at bounding box center [461, 22] width 483 height 772
click at [802, 212] on icon at bounding box center [798, 220] width 16 height 32
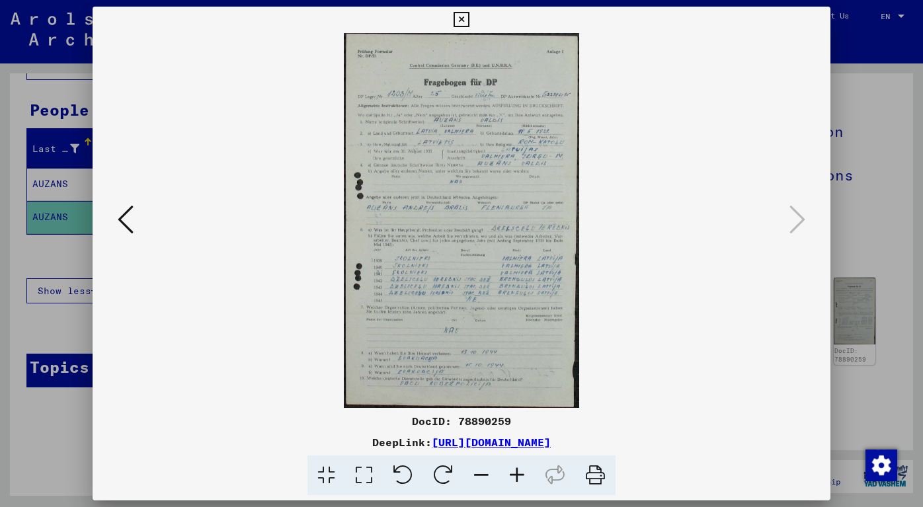
scroll to position [0, 0]
click at [510, 480] on icon at bounding box center [517, 476] width 36 height 40
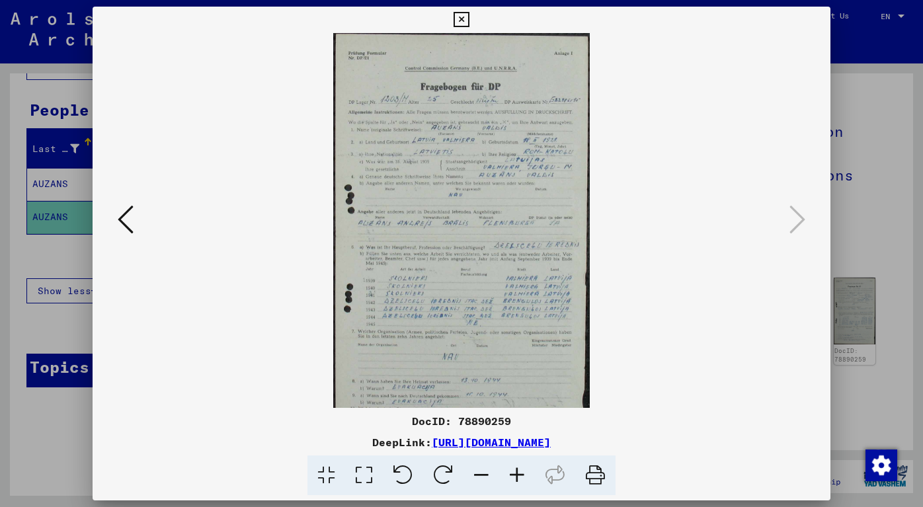
click at [510, 480] on icon at bounding box center [517, 476] width 36 height 40
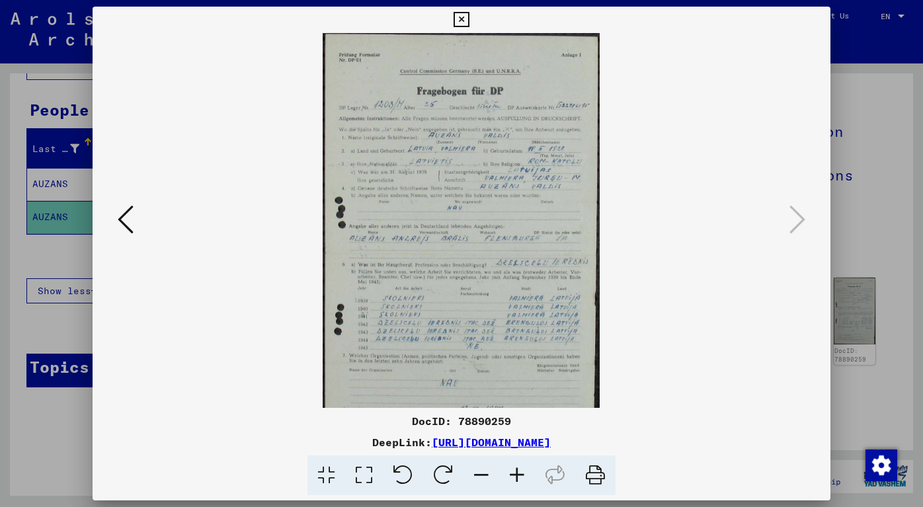
click at [510, 480] on icon at bounding box center [517, 476] width 36 height 40
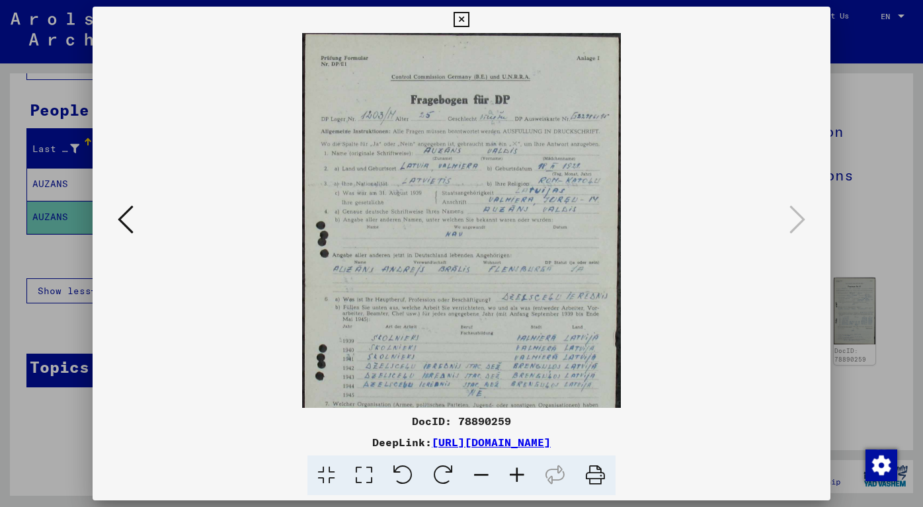
click at [510, 480] on icon at bounding box center [517, 476] width 36 height 40
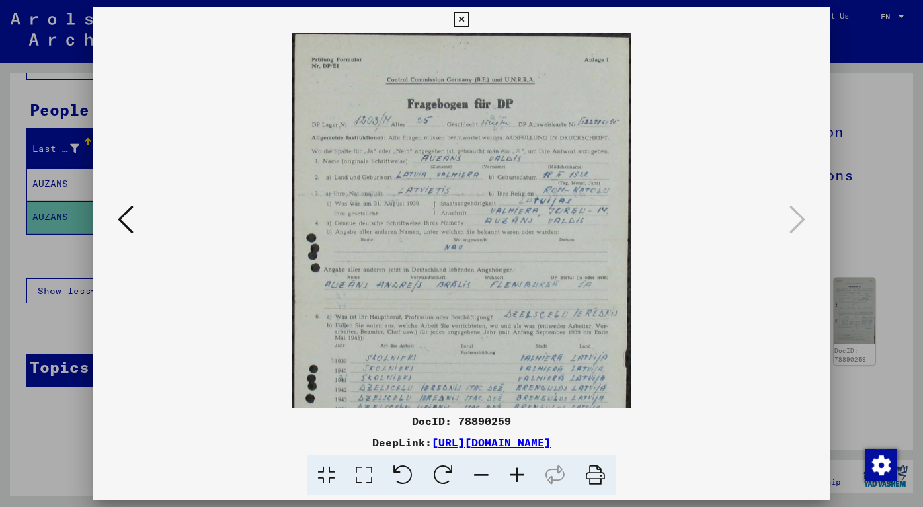
click at [510, 480] on icon at bounding box center [517, 476] width 36 height 40
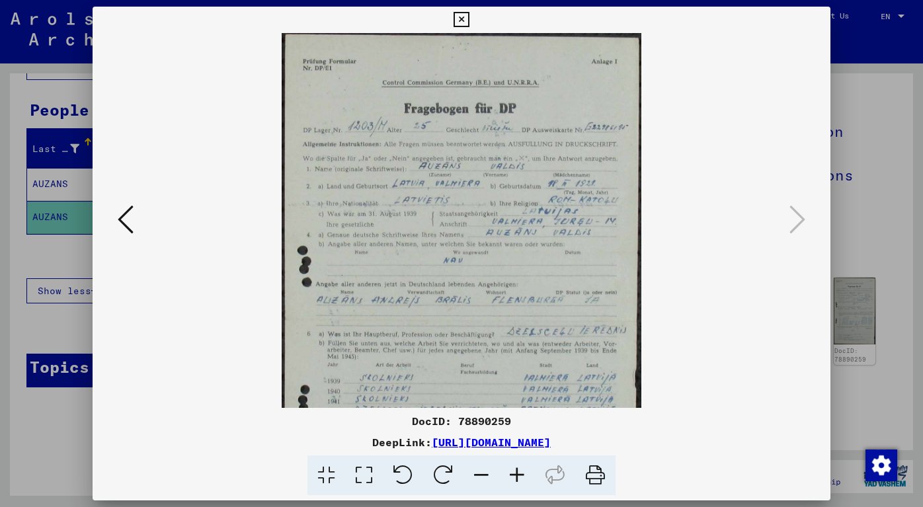
click at [510, 480] on icon at bounding box center [517, 476] width 36 height 40
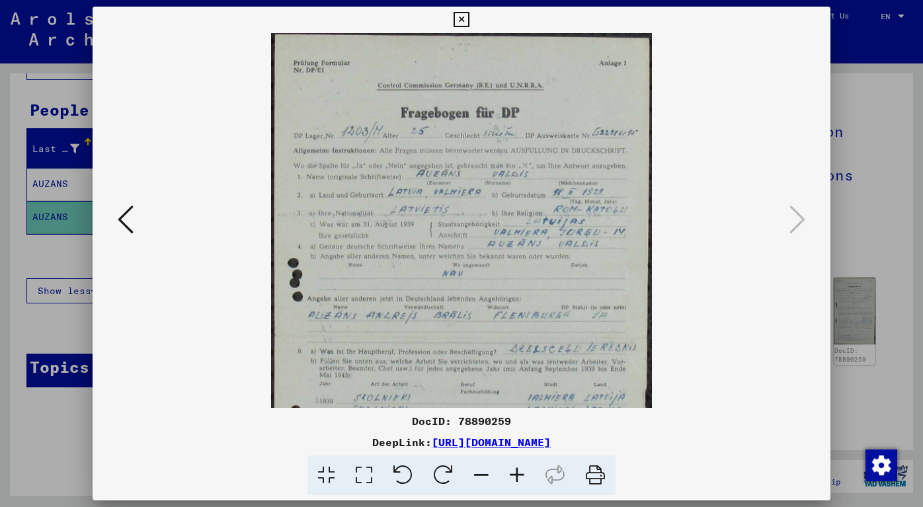
click at [510, 480] on icon at bounding box center [517, 476] width 36 height 40
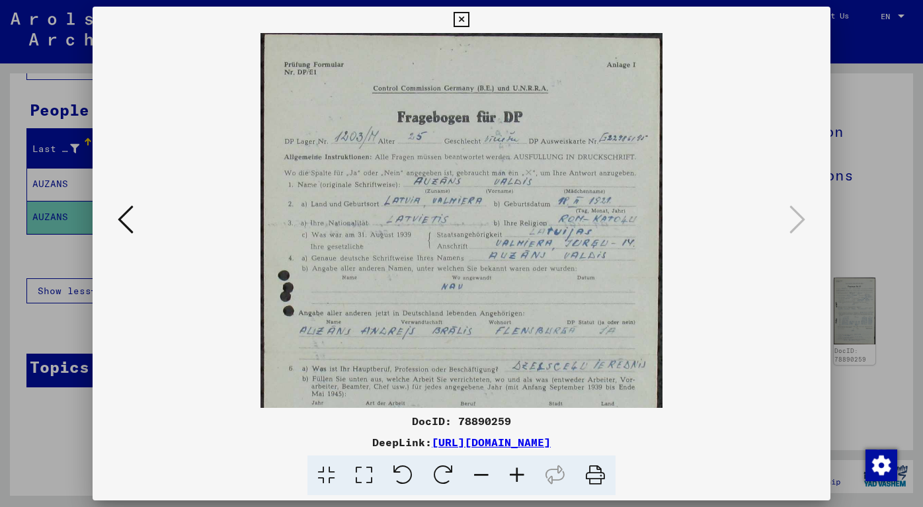
click at [510, 480] on icon at bounding box center [517, 476] width 36 height 40
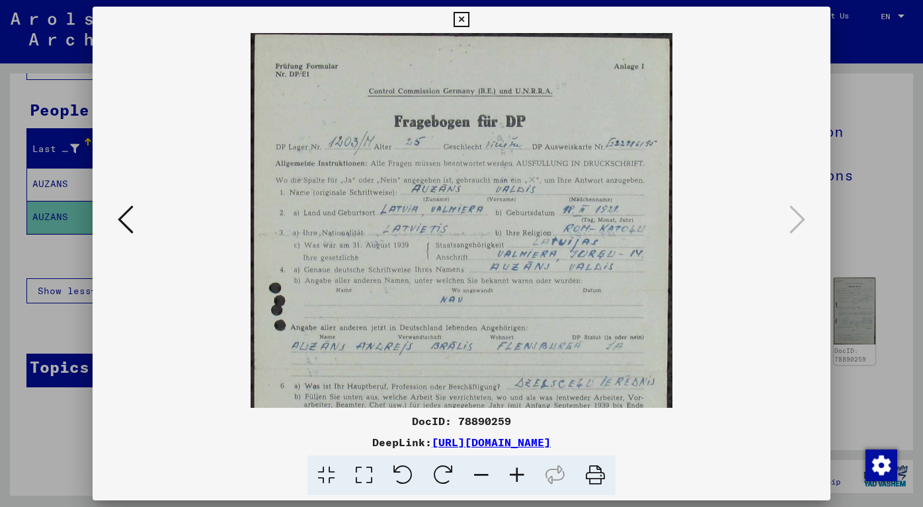
click at [510, 480] on icon at bounding box center [517, 476] width 36 height 40
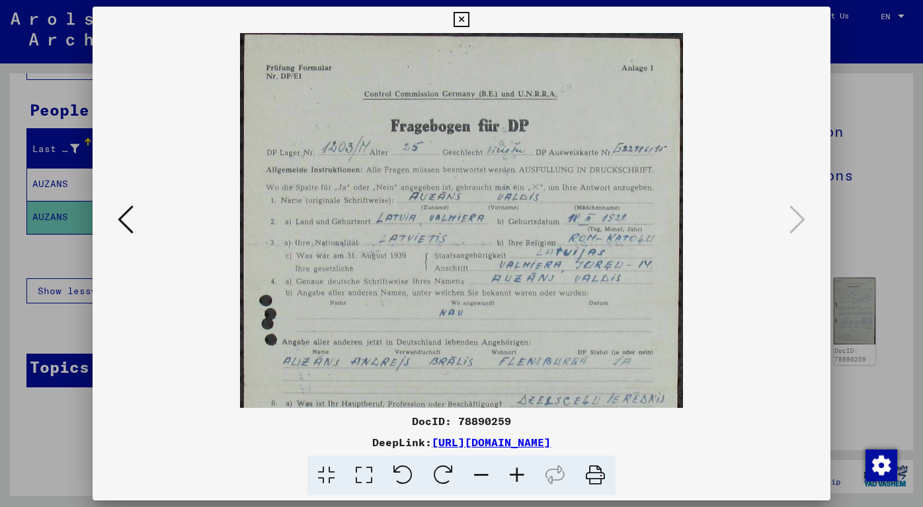
click at [510, 480] on icon at bounding box center [517, 476] width 36 height 40
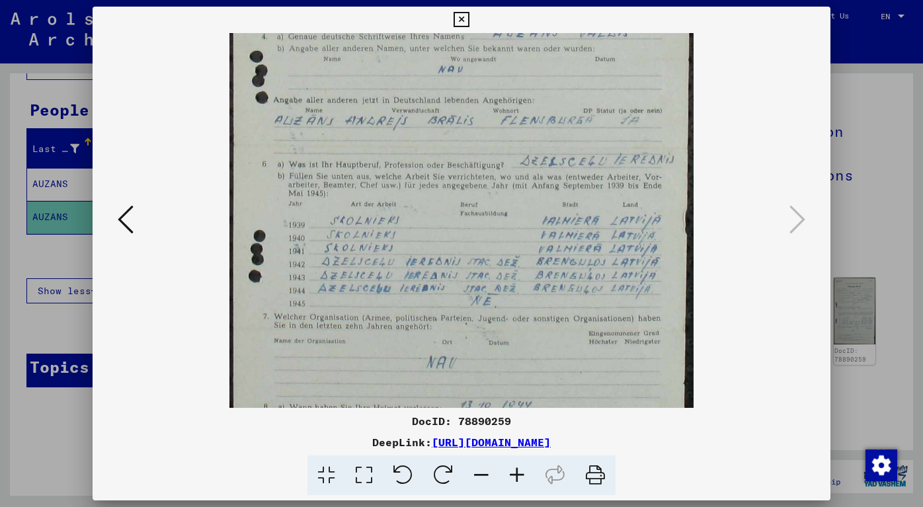
scroll to position [258, 0]
drag, startPoint x: 503, startPoint y: 392, endPoint x: 523, endPoint y: 141, distance: 251.5
click at [523, 141] on img at bounding box center [462, 144] width 464 height 739
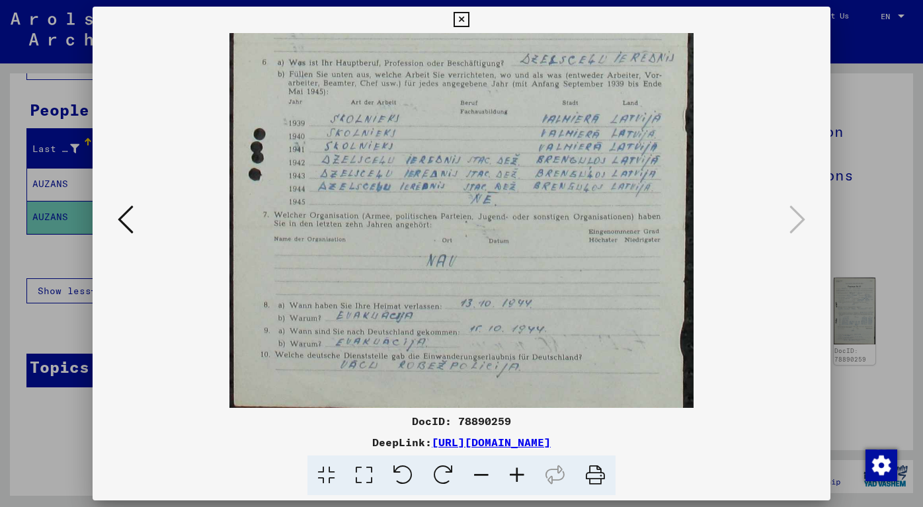
scroll to position [363, 0]
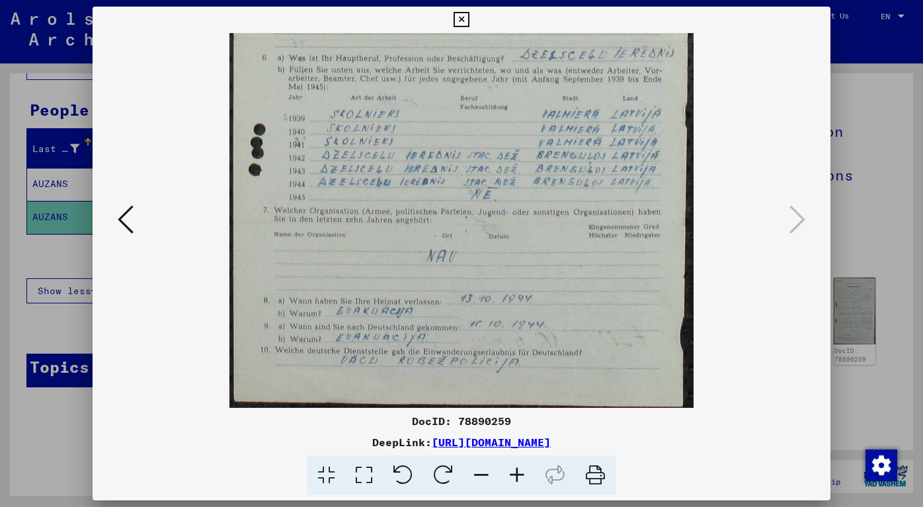
drag, startPoint x: 545, startPoint y: 364, endPoint x: 570, endPoint y: 243, distance: 124.3
click at [570, 243] on img at bounding box center [462, 39] width 464 height 739
click at [463, 16] on icon at bounding box center [461, 20] width 15 height 16
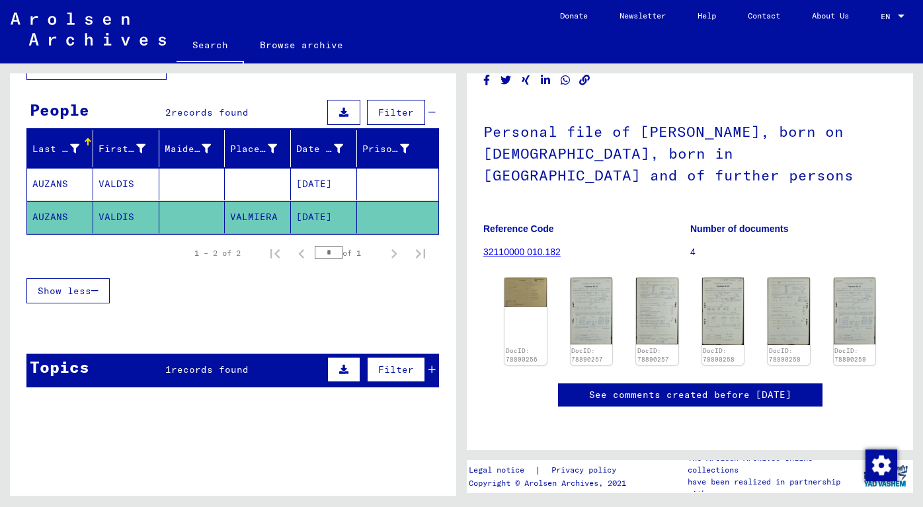
click at [12, 93] on div "**********" at bounding box center [233, 186] width 447 height 425
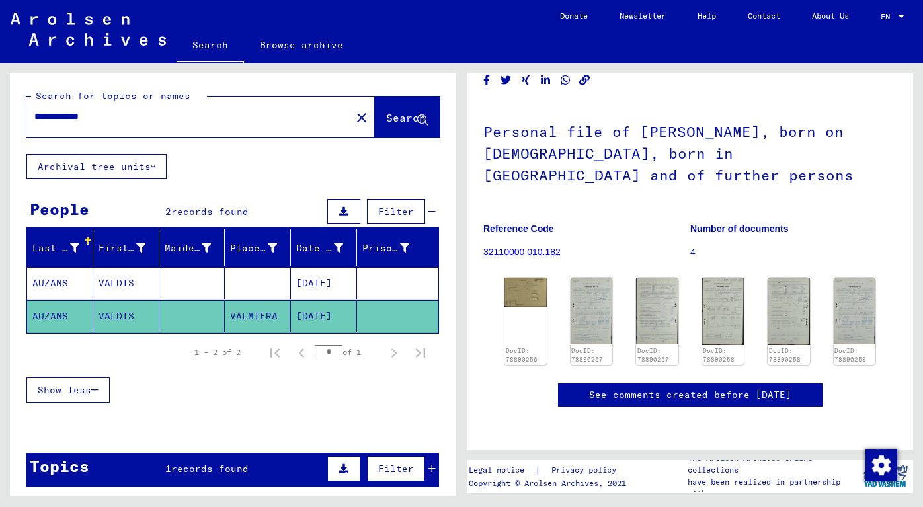
scroll to position [0, 0]
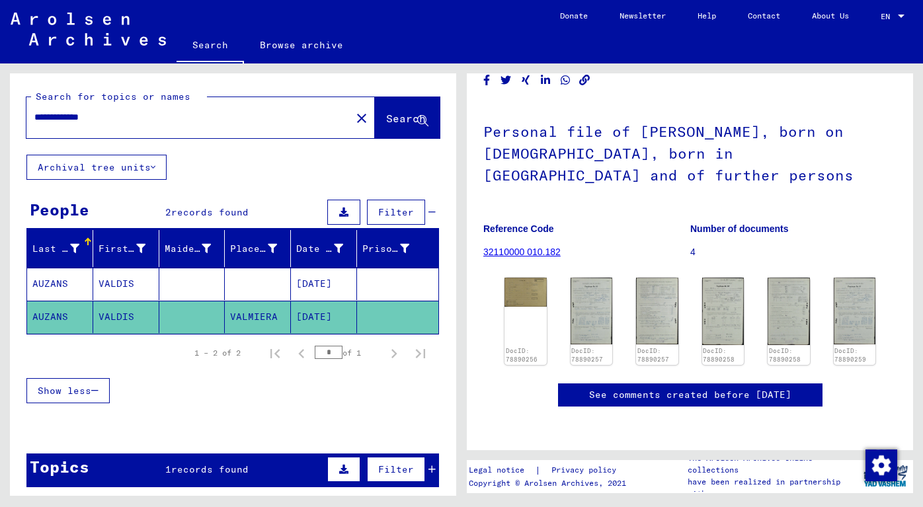
drag, startPoint x: 61, startPoint y: 117, endPoint x: 3, endPoint y: 120, distance: 58.3
click at [3, 120] on div "**********" at bounding box center [231, 280] width 462 height 433
click at [53, 123] on input "**********" at bounding box center [188, 117] width 309 height 14
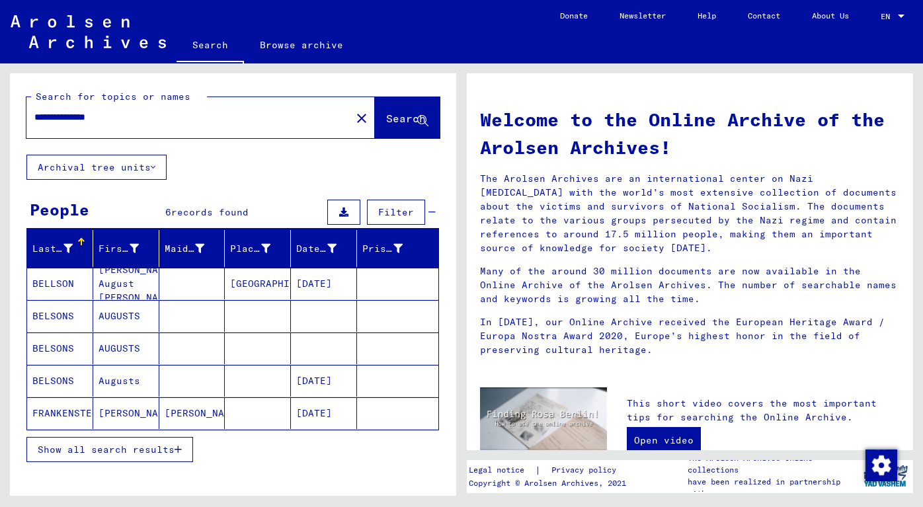
click at [10, 158] on div "**********" at bounding box center [233, 315] width 447 height 484
click at [329, 380] on mat-cell "[DATE]" at bounding box center [324, 381] width 66 height 32
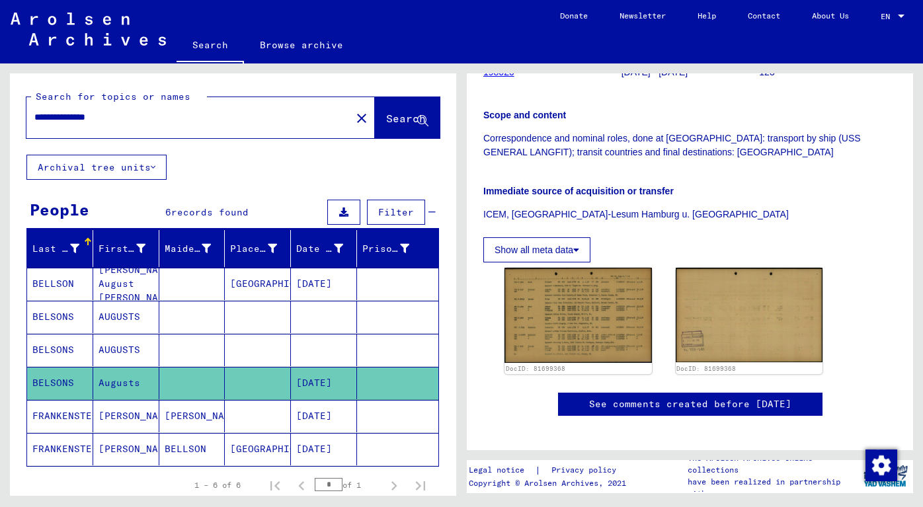
scroll to position [331, 0]
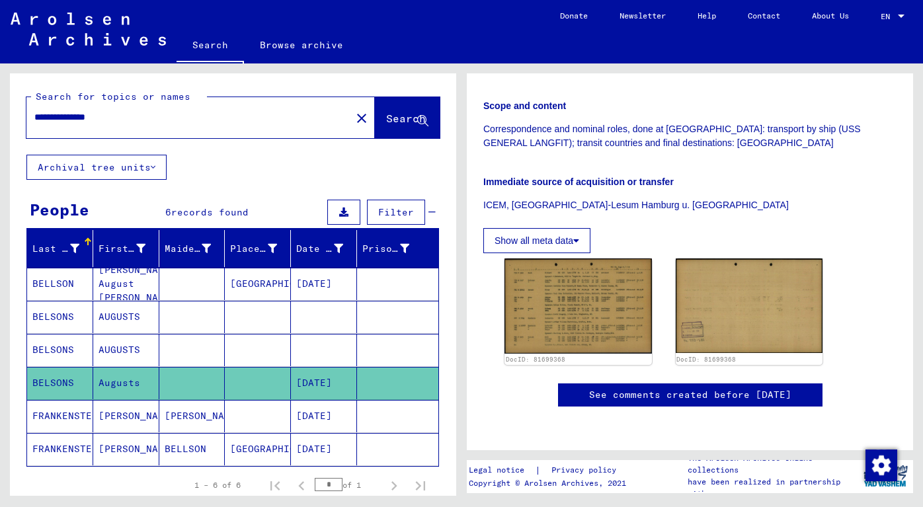
click at [149, 313] on mat-cell "AUGUSTS" at bounding box center [126, 317] width 66 height 32
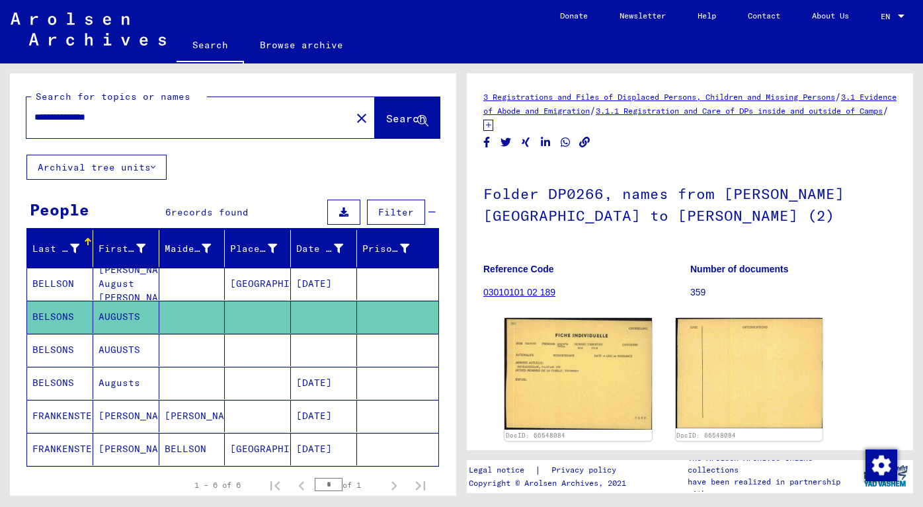
click at [146, 351] on mat-cell "AUGUSTS" at bounding box center [126, 350] width 66 height 32
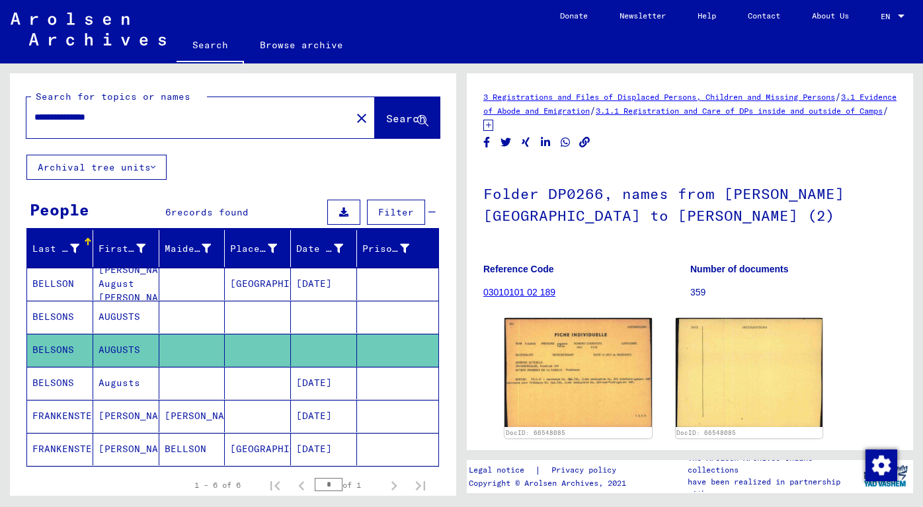
click at [346, 288] on mat-cell "[DATE]" at bounding box center [324, 284] width 66 height 32
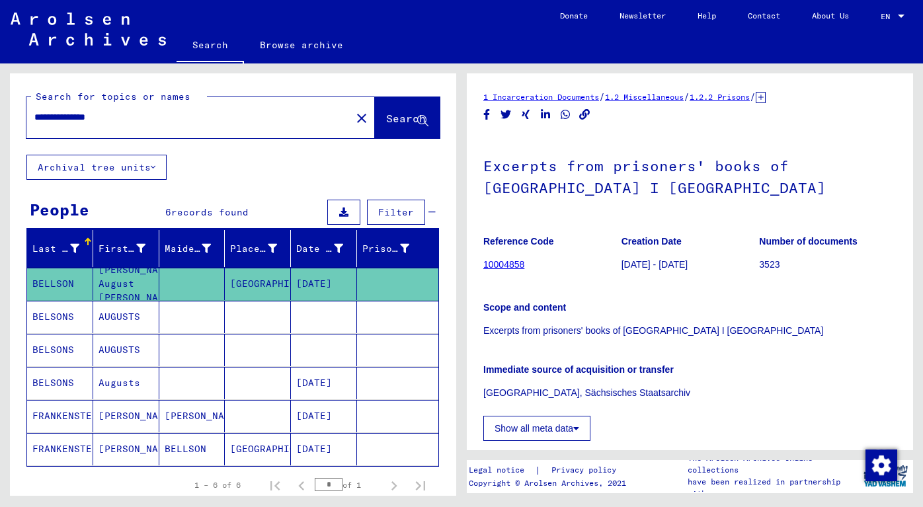
drag, startPoint x: 10, startPoint y: 196, endPoint x: 13, endPoint y: 183, distance: 13.0
click at [10, 196] on yv-its-grid-expansion-panel "People 6 records found Filter Last Name First Name Maiden Name Place of Birth D…" at bounding box center [233, 374] width 447 height 357
drag, startPoint x: 121, startPoint y: 116, endPoint x: -5, endPoint y: 122, distance: 126.5
click at [0, 122] on html "**********" at bounding box center [461, 253] width 923 height 507
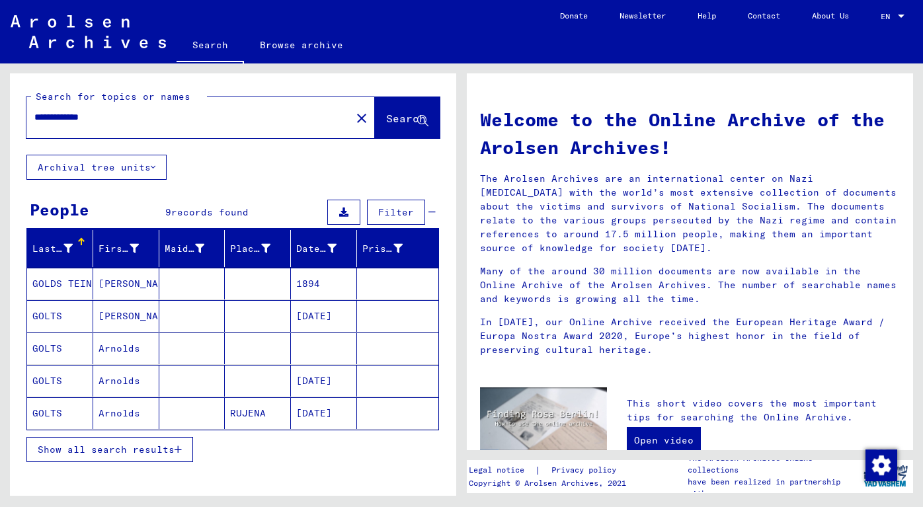
click at [314, 321] on mat-cell "[DATE]" at bounding box center [324, 316] width 66 height 32
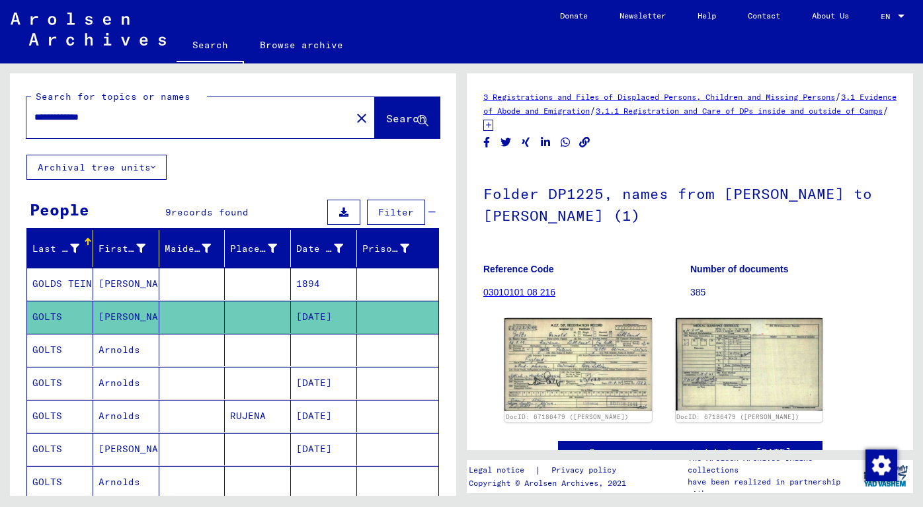
click at [307, 383] on mat-cell "[DATE]" at bounding box center [324, 383] width 66 height 32
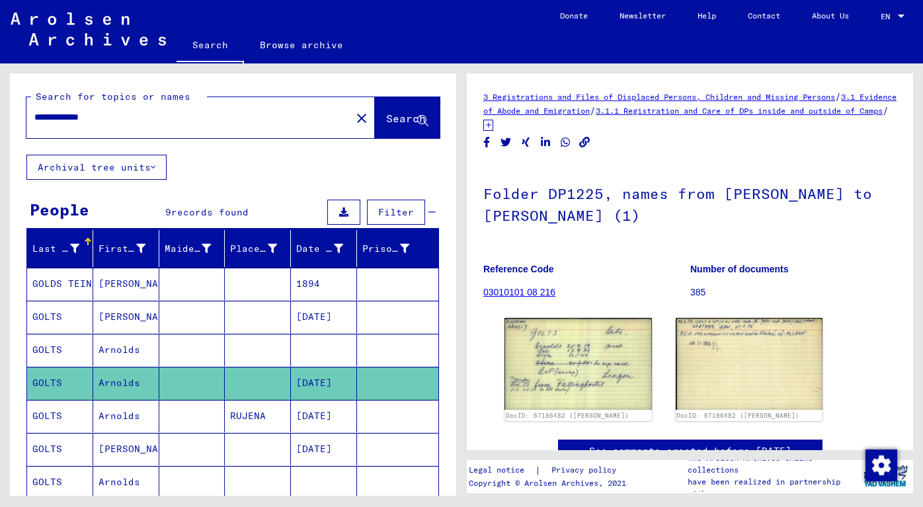
click at [310, 417] on mat-cell "[DATE]" at bounding box center [324, 416] width 66 height 32
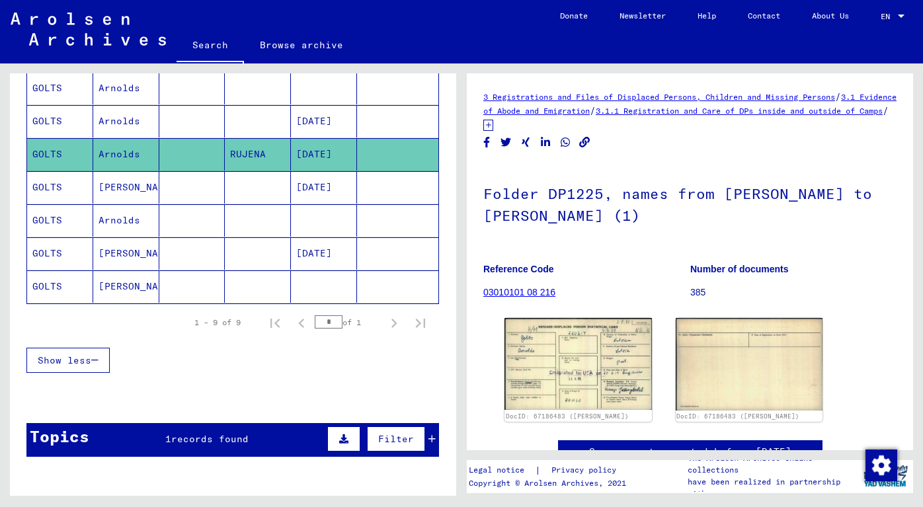
scroll to position [265, 0]
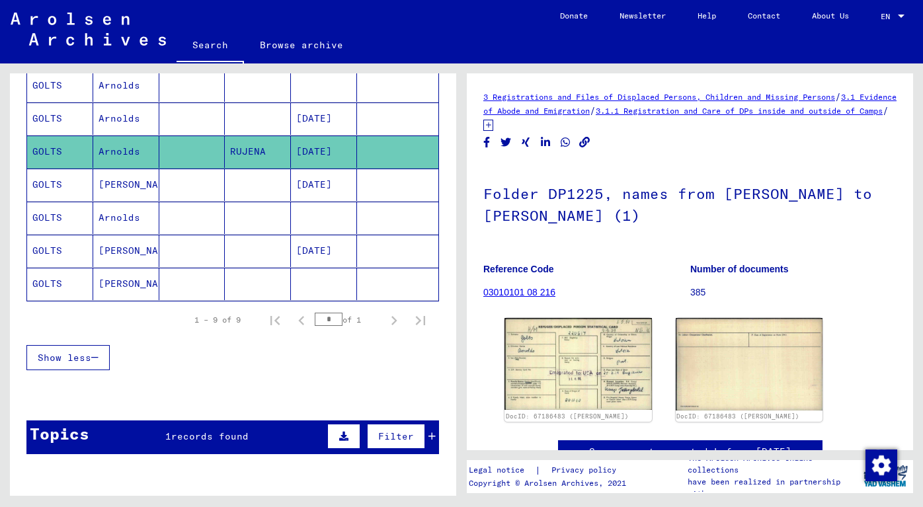
click at [311, 249] on mat-cell "[DATE]" at bounding box center [324, 251] width 66 height 32
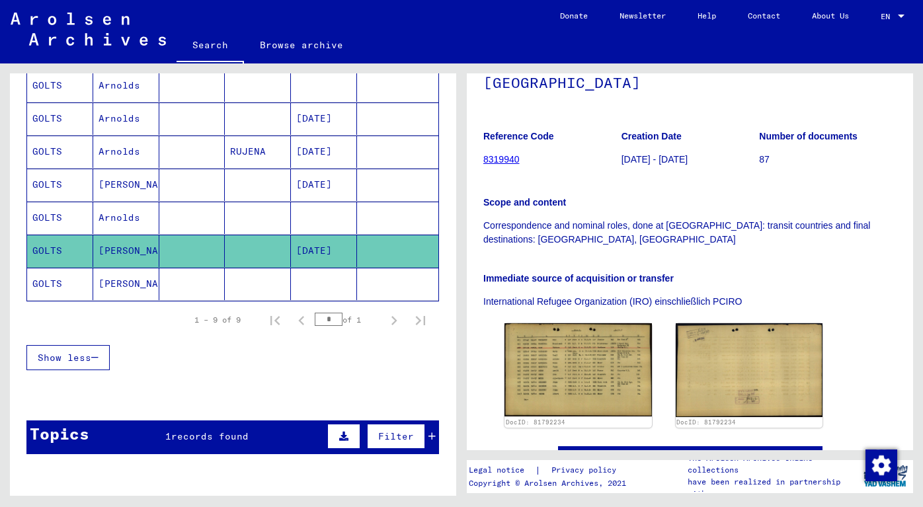
scroll to position [198, 0]
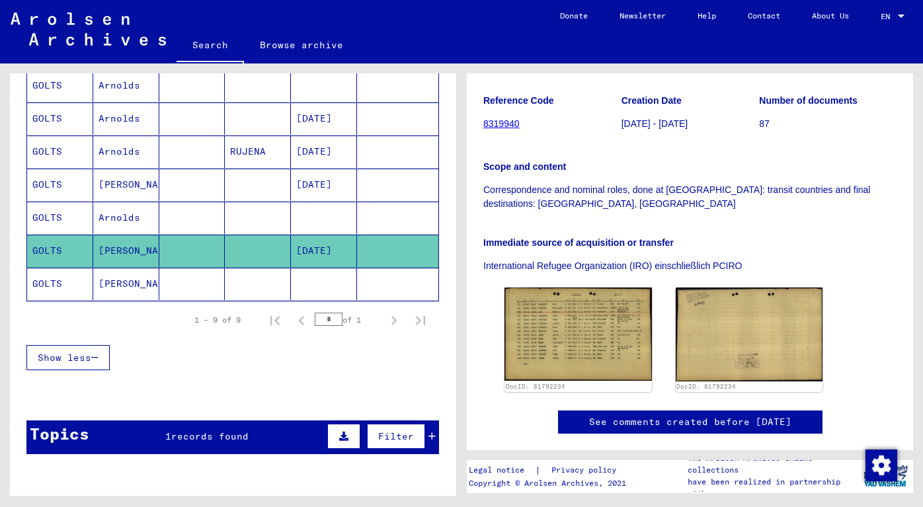
drag, startPoint x: 15, startPoint y: 140, endPoint x: 11, endPoint y: 134, distance: 7.2
click at [14, 141] on div "Last Name First Name Maiden Name Place of Birth Date of Birth Prisoner # GOLDS …" at bounding box center [233, 177] width 447 height 422
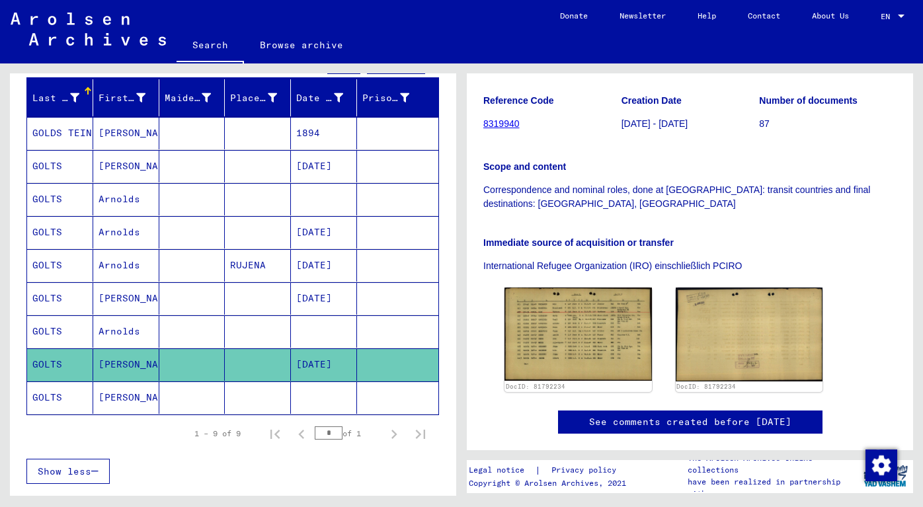
scroll to position [0, 0]
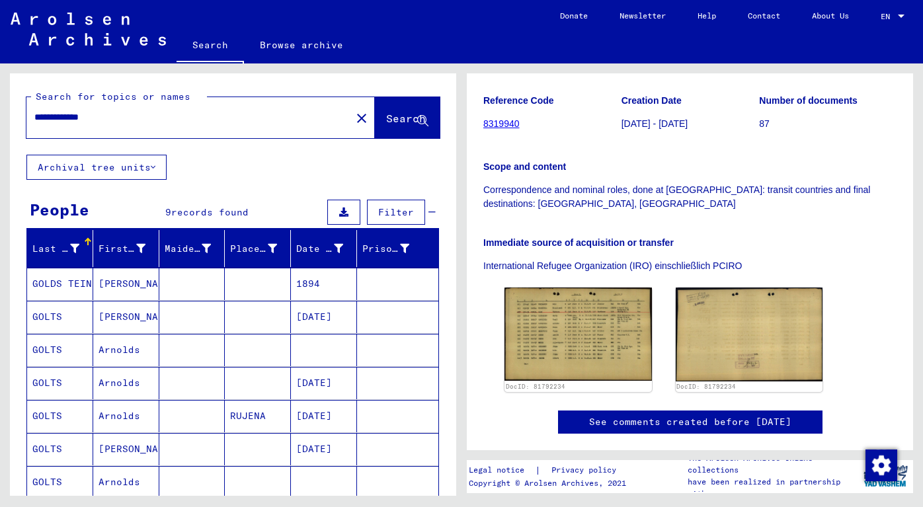
drag, startPoint x: 94, startPoint y: 115, endPoint x: -9, endPoint y: 113, distance: 102.6
click at [0, 113] on html "**********" at bounding box center [461, 253] width 923 height 507
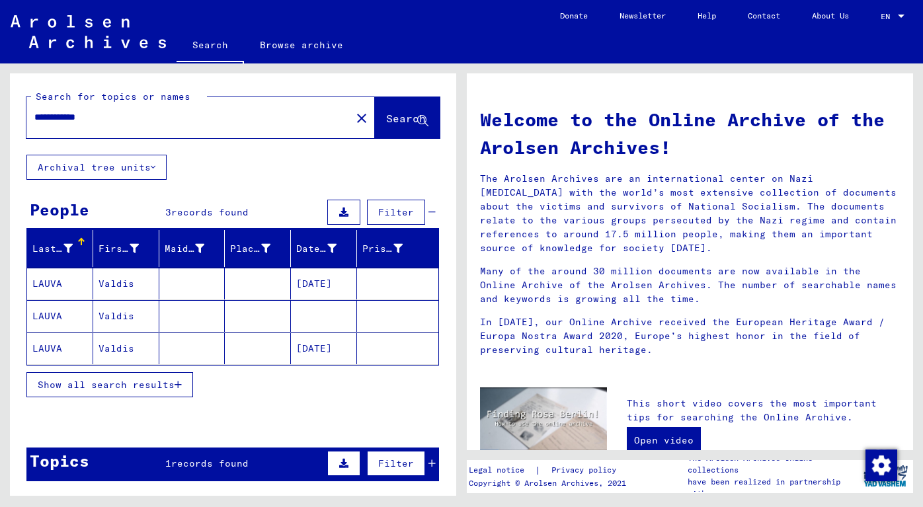
click at [181, 374] on button "Show all search results" at bounding box center [109, 384] width 167 height 25
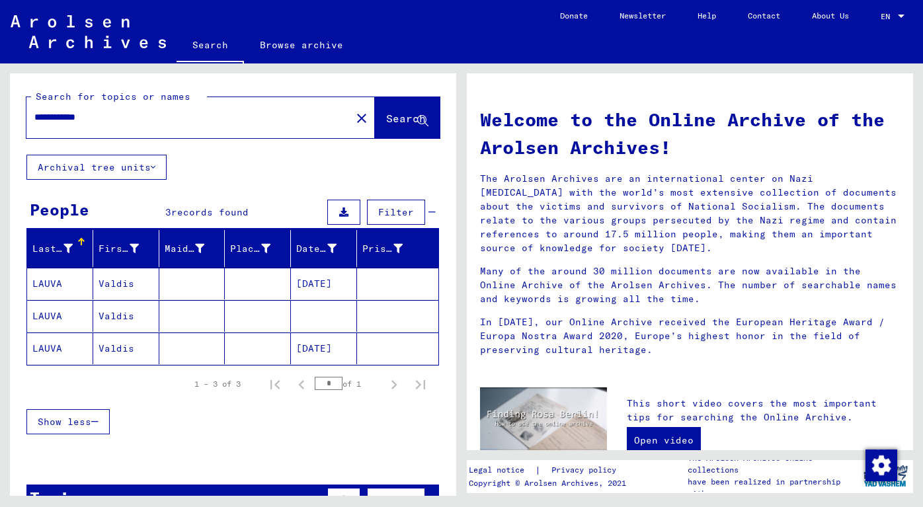
click at [308, 276] on mat-cell "[DATE]" at bounding box center [324, 284] width 66 height 32
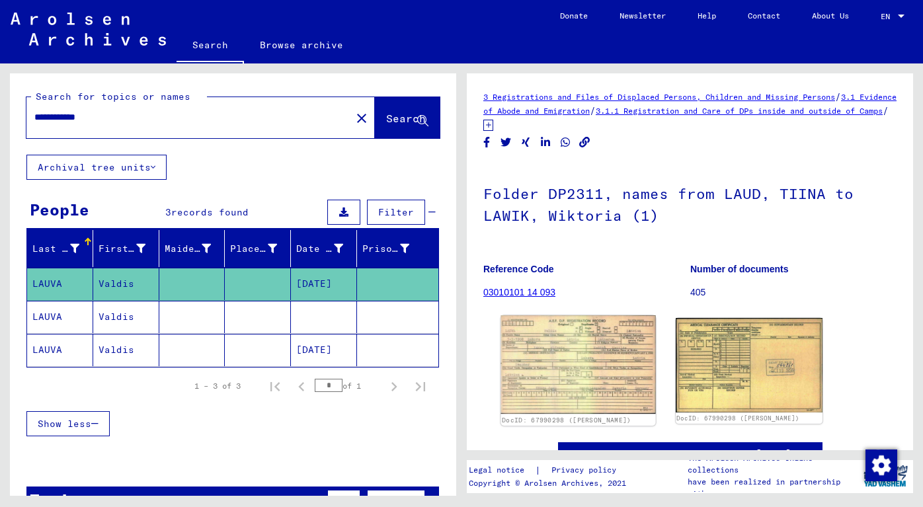
click at [571, 367] on img at bounding box center [578, 365] width 155 height 99
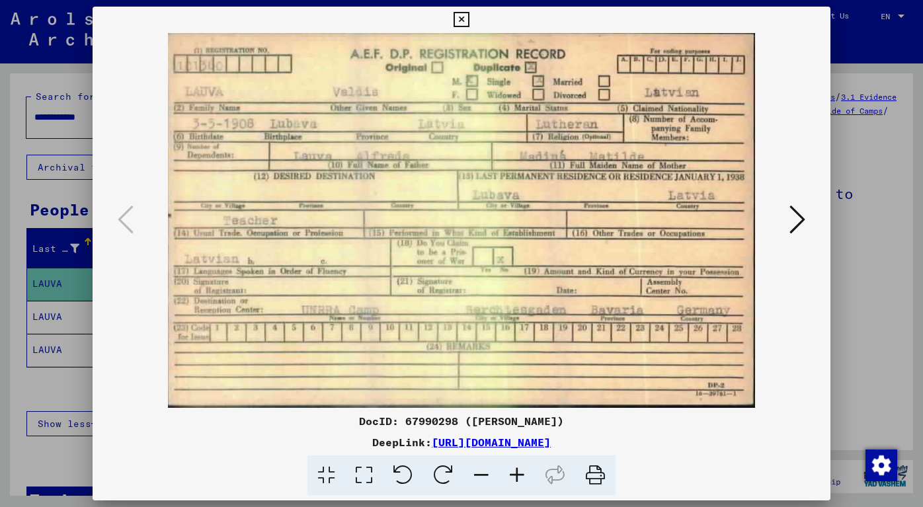
click at [521, 476] on icon at bounding box center [517, 476] width 36 height 40
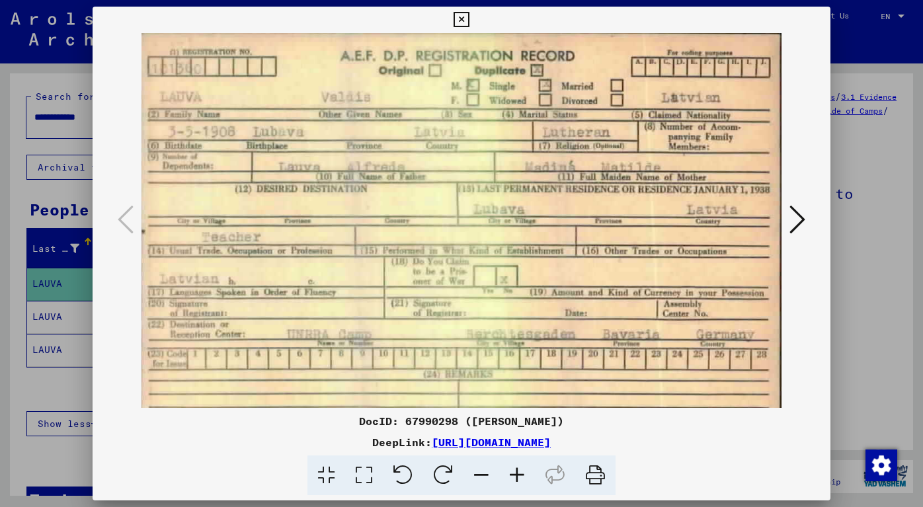
click at [521, 476] on icon at bounding box center [517, 476] width 36 height 40
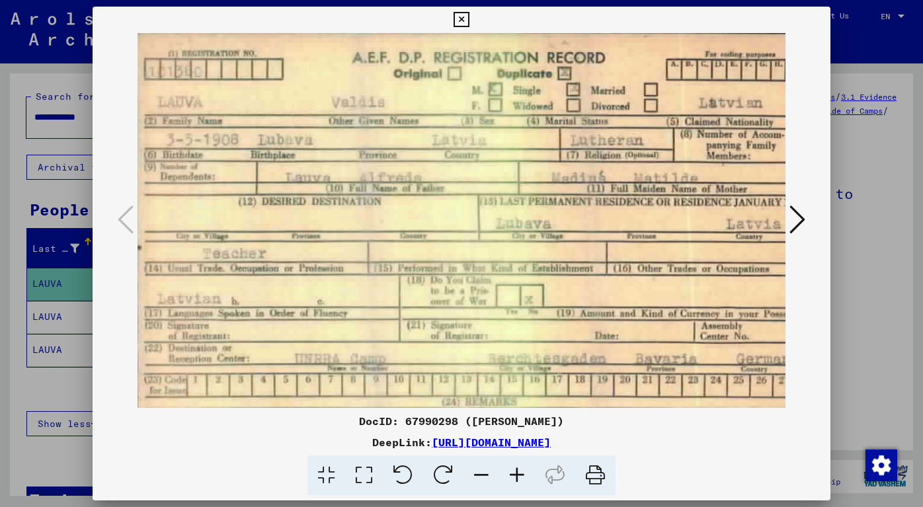
click at [521, 475] on icon at bounding box center [517, 476] width 36 height 40
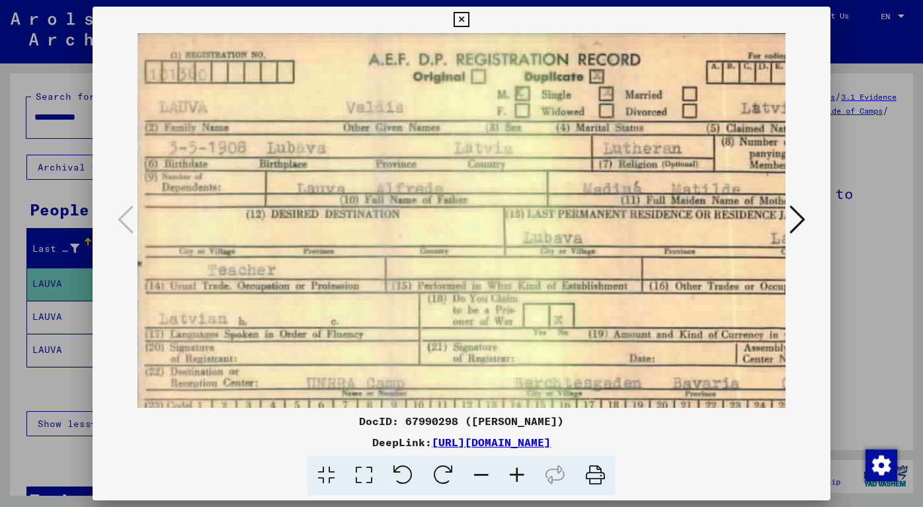
click at [466, 21] on icon at bounding box center [461, 20] width 15 height 16
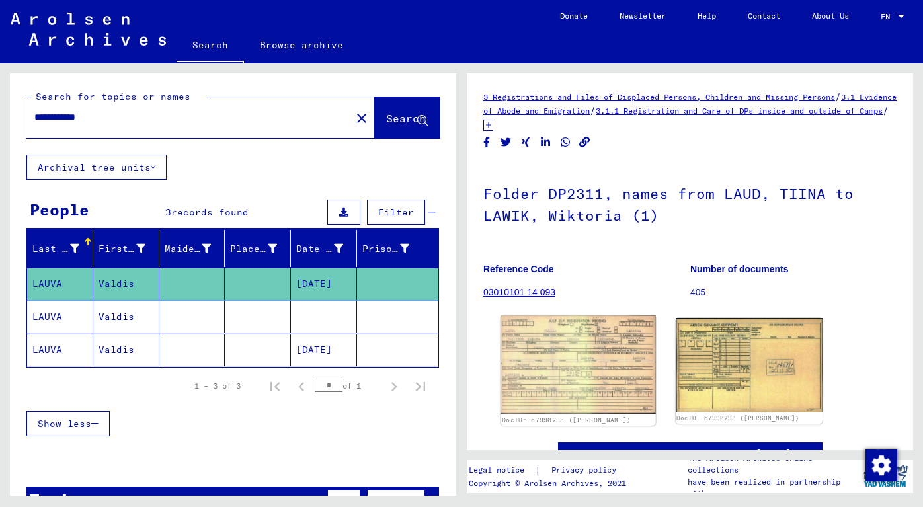
click at [580, 364] on img at bounding box center [578, 365] width 155 height 99
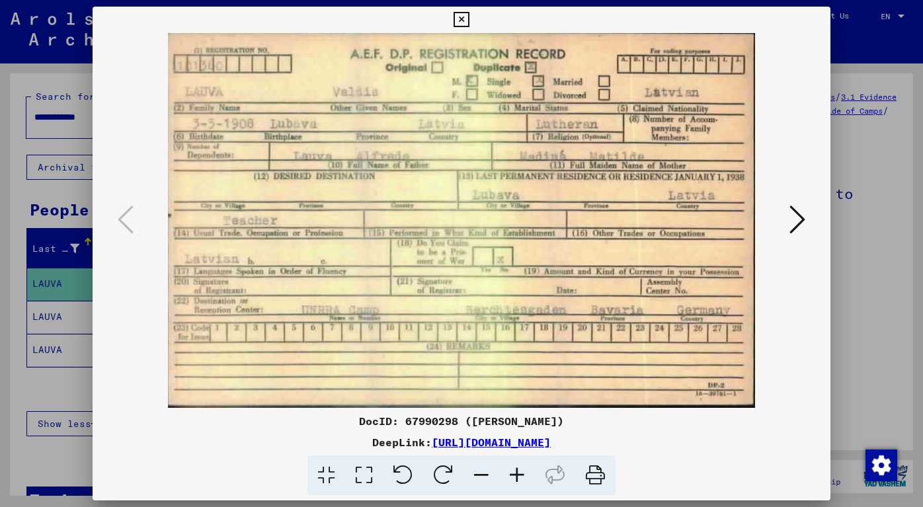
click at [463, 21] on icon at bounding box center [461, 20] width 15 height 16
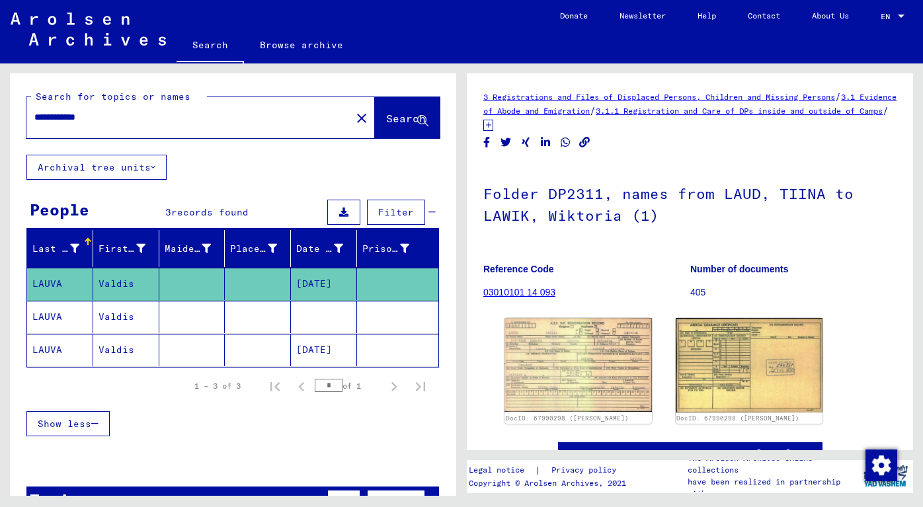
click at [13, 118] on div "**********" at bounding box center [233, 113] width 447 height 81
drag, startPoint x: 148, startPoint y: 108, endPoint x: 21, endPoint y: 116, distance: 126.6
click at [21, 116] on div "**********" at bounding box center [233, 113] width 447 height 81
drag, startPoint x: 114, startPoint y: 124, endPoint x: 18, endPoint y: 113, distance: 96.6
click at [18, 113] on div "**********" at bounding box center [233, 113] width 447 height 81
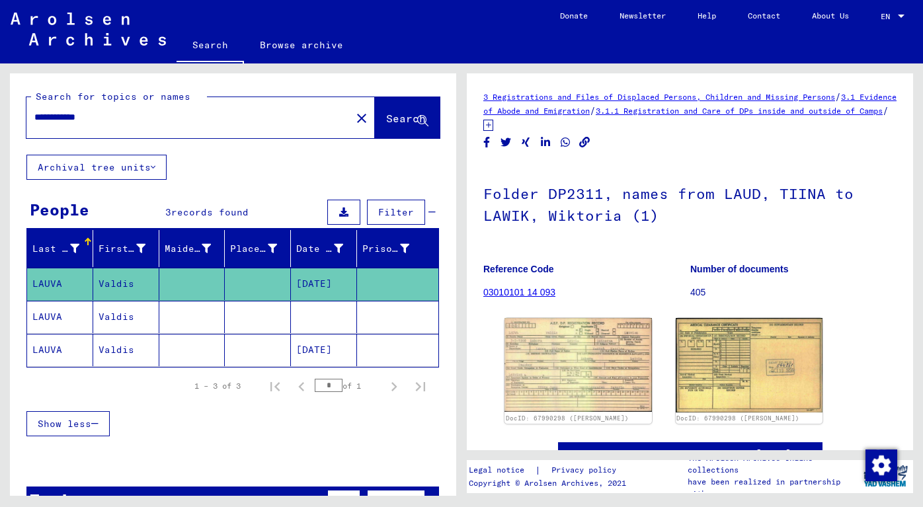
click at [130, 116] on input "**********" at bounding box center [188, 117] width 309 height 14
drag, startPoint x: 105, startPoint y: 118, endPoint x: 32, endPoint y: 121, distance: 72.8
click at [32, 121] on div "**********" at bounding box center [184, 118] width 317 height 30
type input "**********"
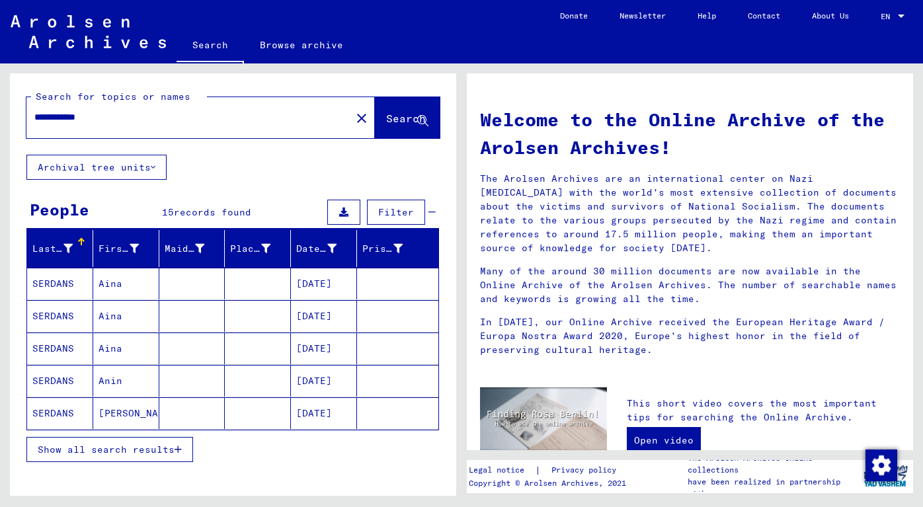
click at [320, 290] on mat-cell "[DATE]" at bounding box center [324, 284] width 66 height 32
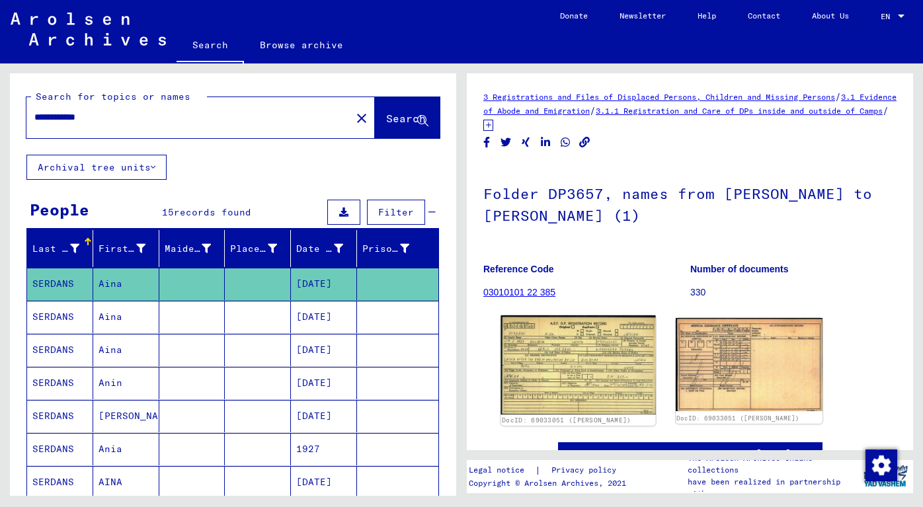
click at [564, 343] on img at bounding box center [578, 365] width 155 height 99
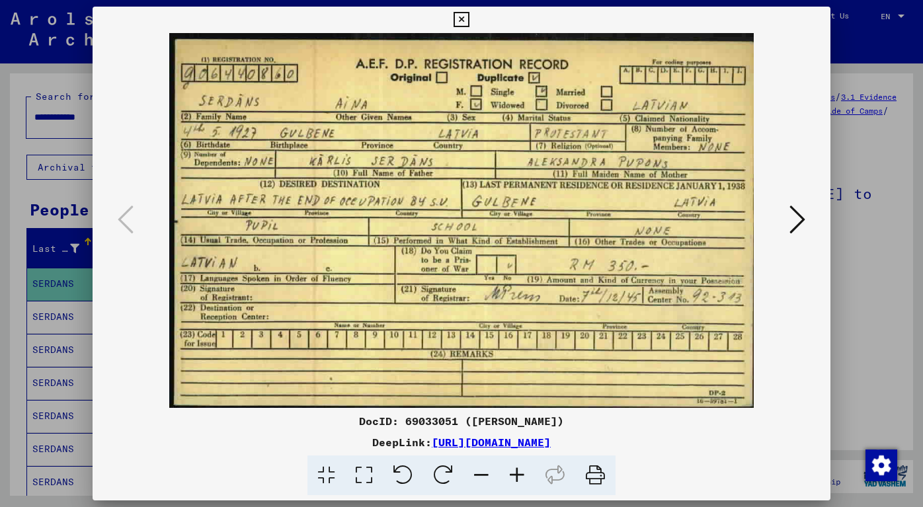
click at [460, 23] on icon at bounding box center [461, 20] width 15 height 16
